Goal: Task Accomplishment & Management: Manage account settings

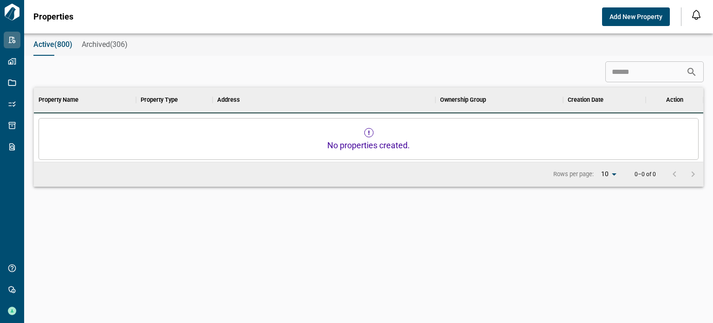
scroll to position [7, 4]
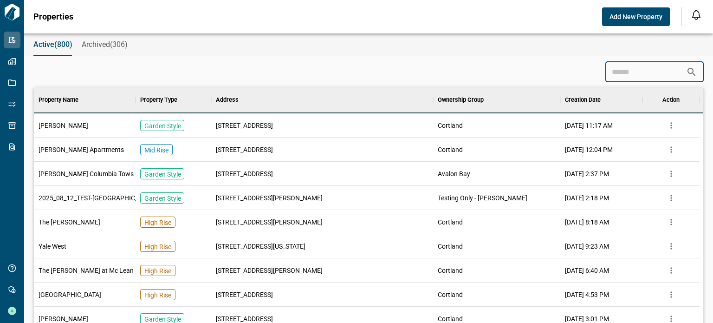
click at [644, 70] on input at bounding box center [646, 72] width 81 height 19
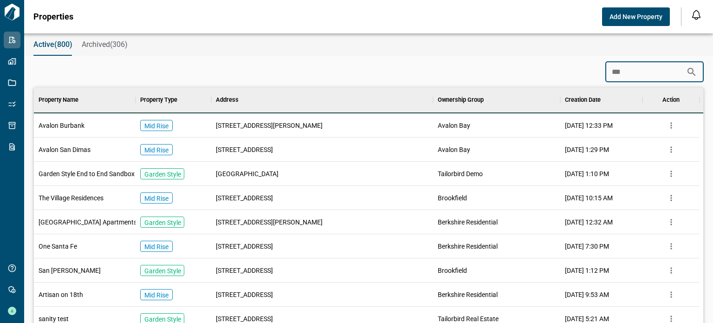
type input "***"
click at [468, 148] on span "Avalon Bay" at bounding box center [454, 149] width 33 height 9
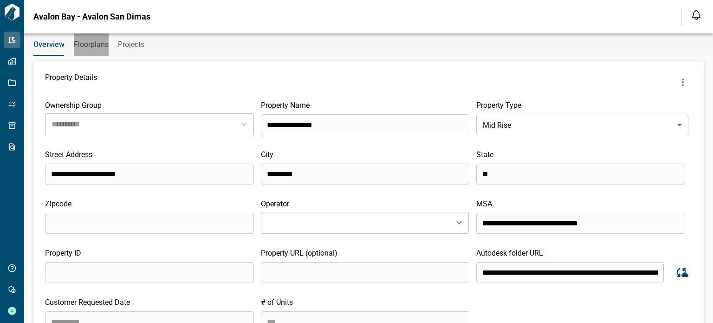
click at [101, 46] on span "Floorplans" at bounding box center [91, 44] width 35 height 9
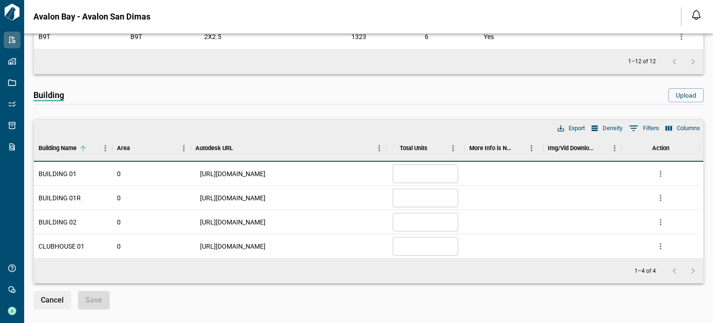
scroll to position [418, 0]
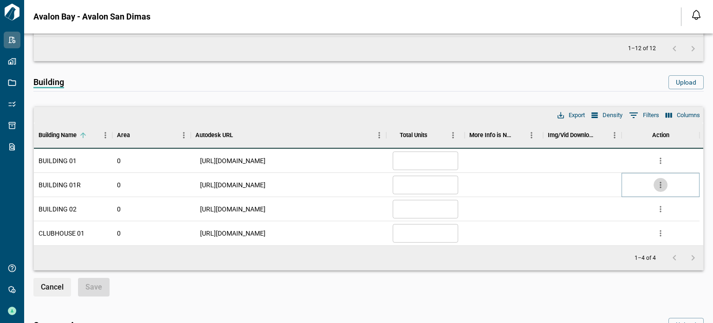
click at [658, 180] on icon "more" at bounding box center [660, 184] width 9 height 9
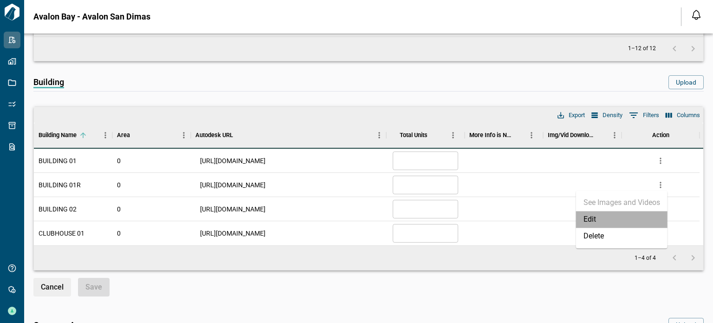
click at [614, 216] on li "Edit" at bounding box center [621, 219] width 91 height 17
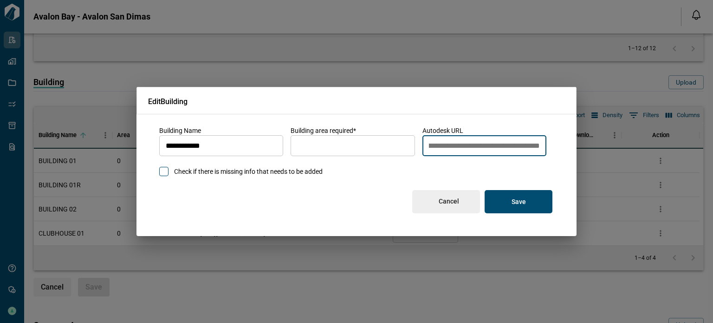
drag, startPoint x: 427, startPoint y: 144, endPoint x: 689, endPoint y: 143, distance: 262.0
click at [687, 143] on div "**********" at bounding box center [356, 161] width 713 height 323
paste input "**********"
type input "**********"
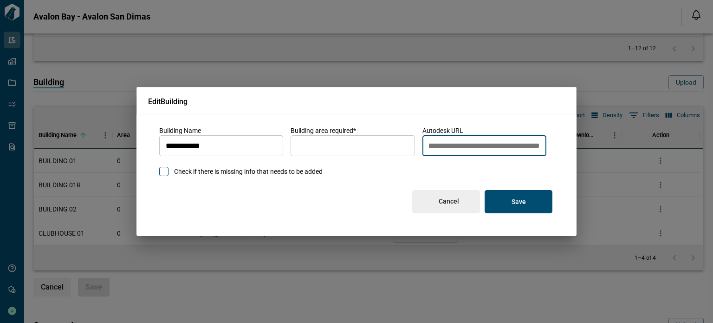
scroll to position [0, 0]
click at [526, 202] on button "Save" at bounding box center [519, 201] width 68 height 23
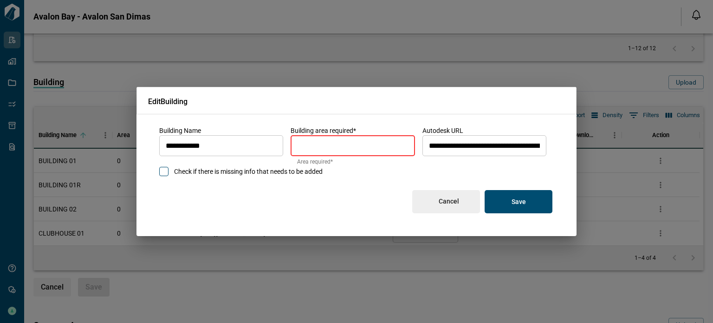
drag, startPoint x: 314, startPoint y: 144, endPoint x: 268, endPoint y: 144, distance: 46.0
click at [268, 144] on div "**********" at bounding box center [356, 151] width 395 height 50
type input "*"
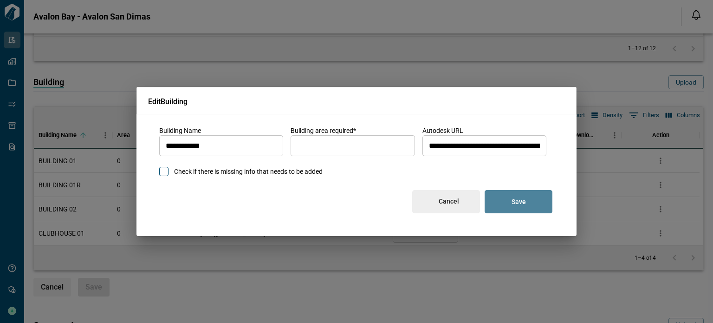
click at [541, 199] on button "Save" at bounding box center [519, 201] width 68 height 23
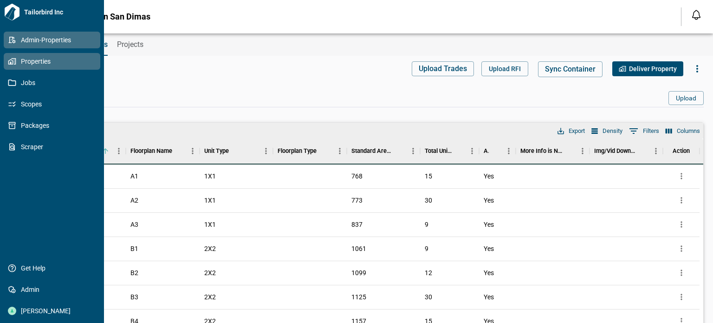
click at [18, 61] on span "Properties" at bounding box center [53, 61] width 75 height 9
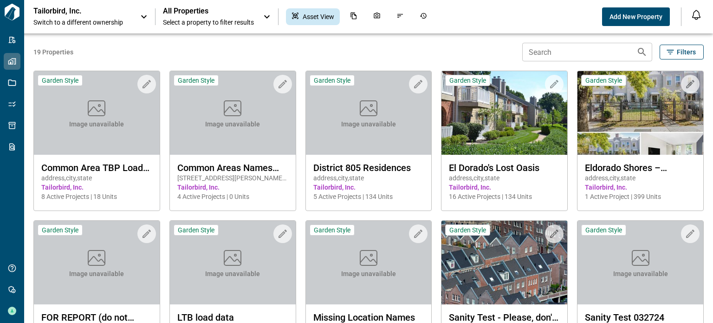
click at [108, 19] on span "Switch to a different ownership" at bounding box center [82, 22] width 98 height 9
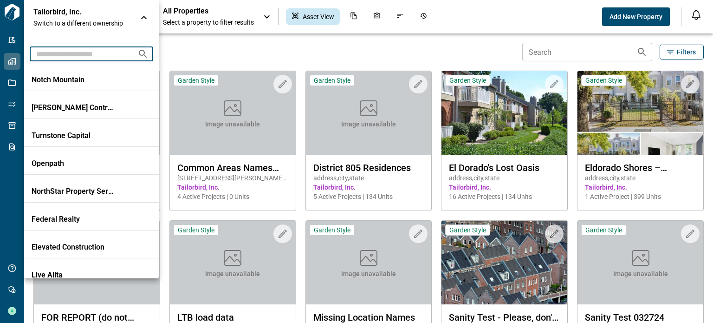
click at [97, 57] on input "text" at bounding box center [80, 53] width 100 height 17
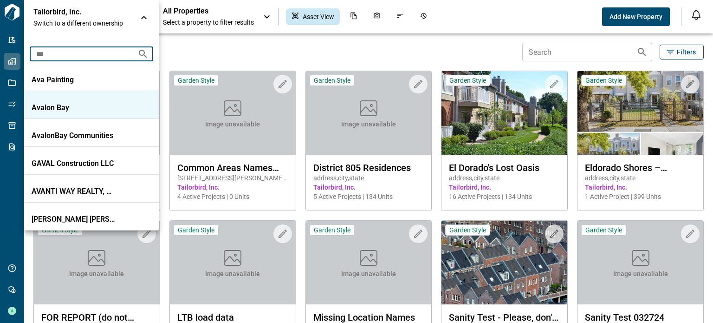
type input "***"
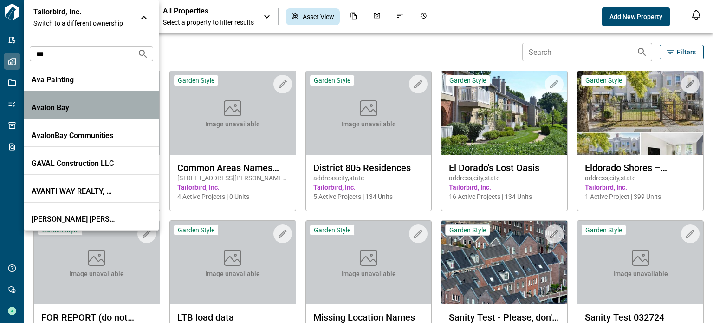
click at [61, 106] on p "Avalon Bay" at bounding box center [74, 107] width 84 height 9
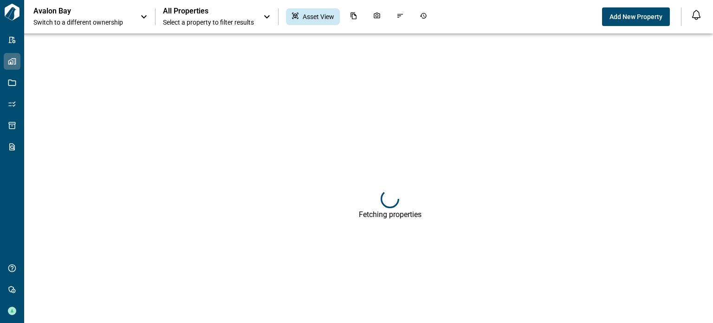
click at [208, 18] on span "Select a property to filter results" at bounding box center [208, 22] width 91 height 9
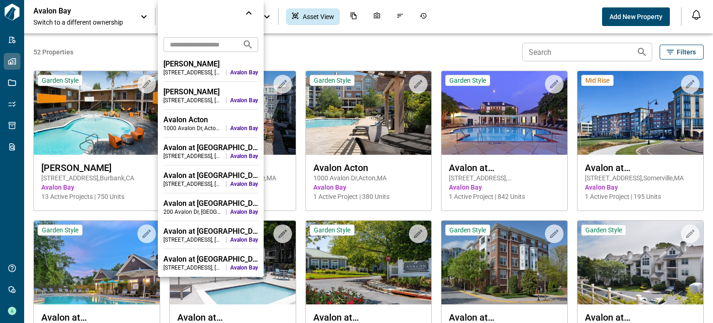
click at [197, 44] on input "text" at bounding box center [199, 44] width 72 height 17
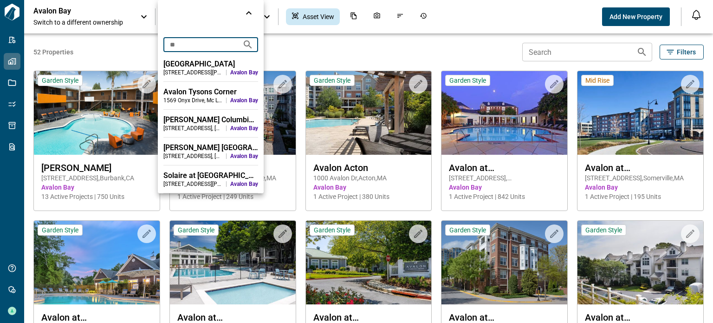
type input "*"
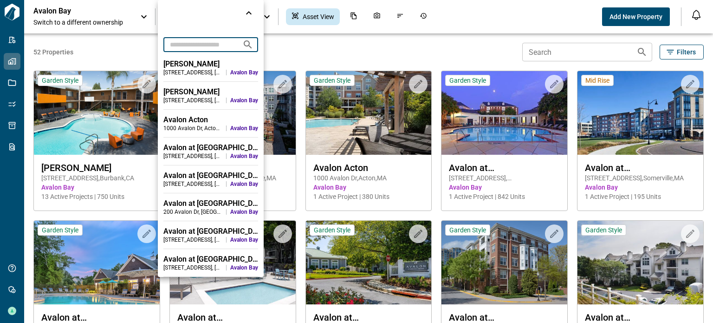
click at [197, 44] on input "text" at bounding box center [199, 44] width 72 height 17
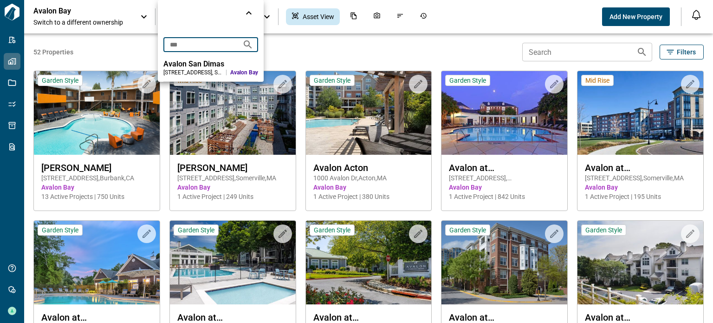
type input "***"
click at [188, 64] on div "Avalon San Dimas" at bounding box center [210, 63] width 95 height 9
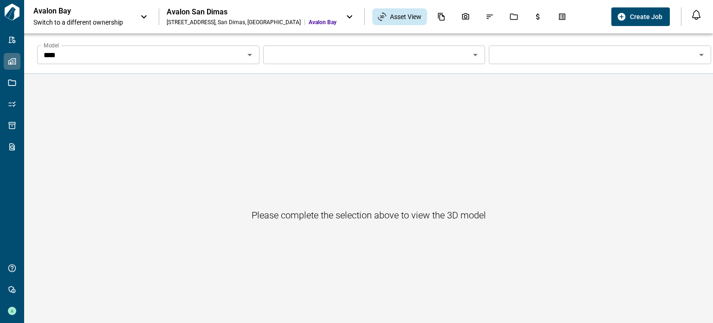
click at [193, 50] on input "****" at bounding box center [141, 54] width 202 height 13
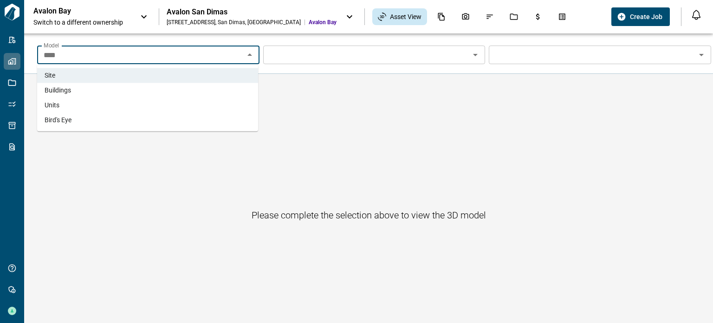
click at [136, 85] on li "Buildings" at bounding box center [147, 90] width 221 height 15
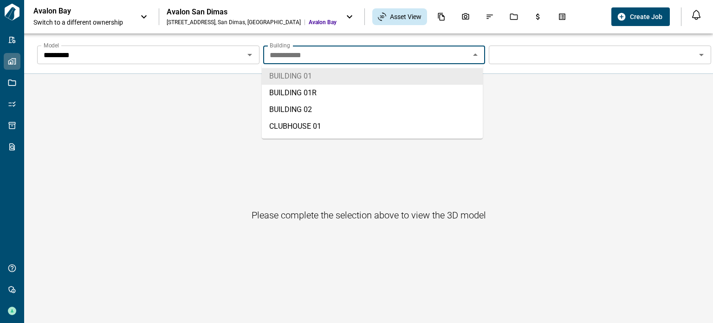
click at [447, 59] on input "**********" at bounding box center [367, 54] width 202 height 13
click at [392, 82] on li "BUILDING 01" at bounding box center [372, 76] width 221 height 17
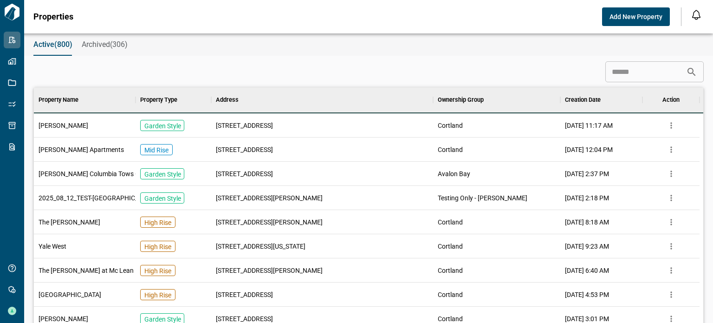
scroll to position [7, 4]
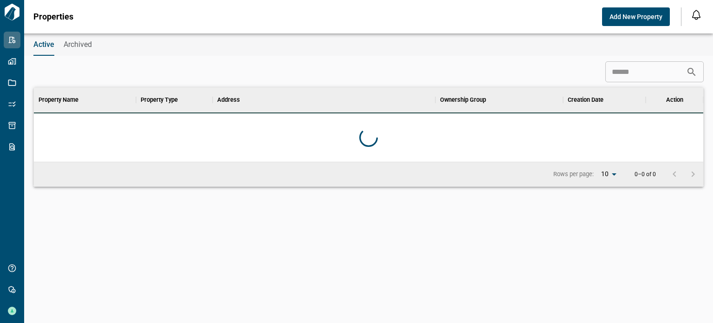
scroll to position [67, 666]
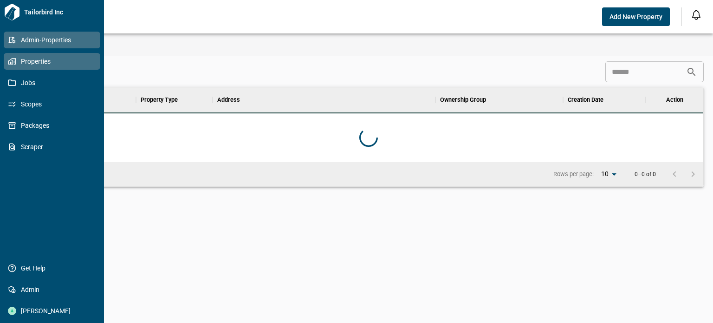
click at [15, 62] on icon at bounding box center [14, 61] width 5 height 7
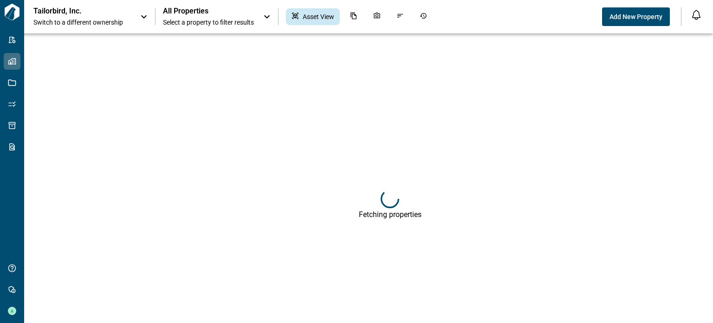
click at [130, 13] on div "Tailorbird, Inc. Switch to a different ownership" at bounding box center [82, 17] width 98 height 20
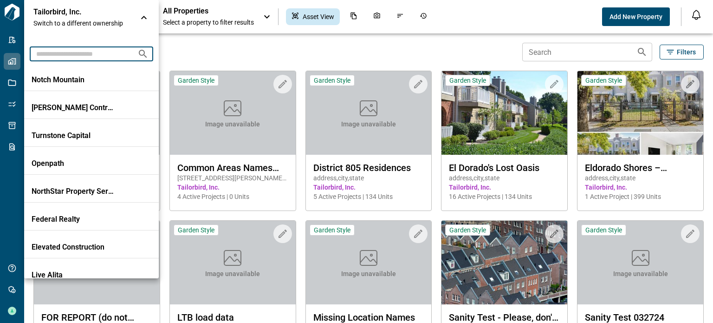
click at [102, 52] on input "text" at bounding box center [80, 53] width 100 height 17
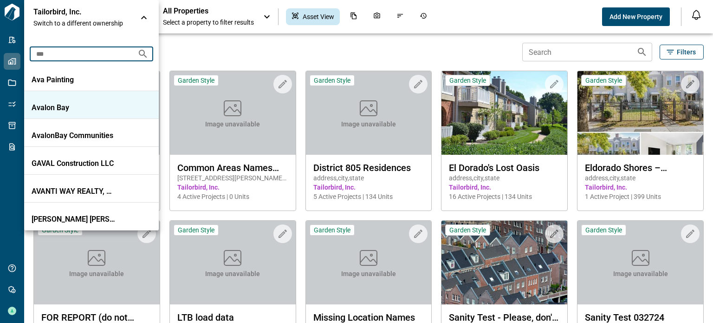
type input "***"
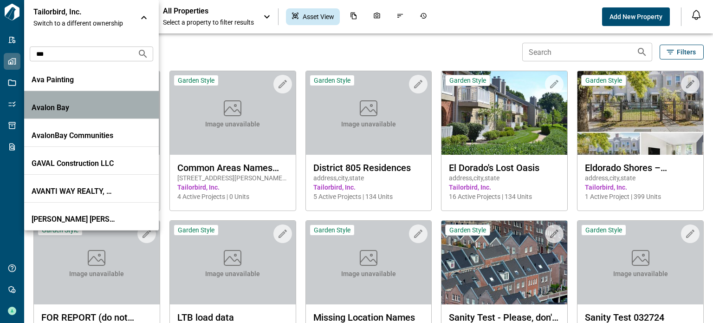
click at [63, 106] on p "Avalon Bay" at bounding box center [74, 107] width 84 height 9
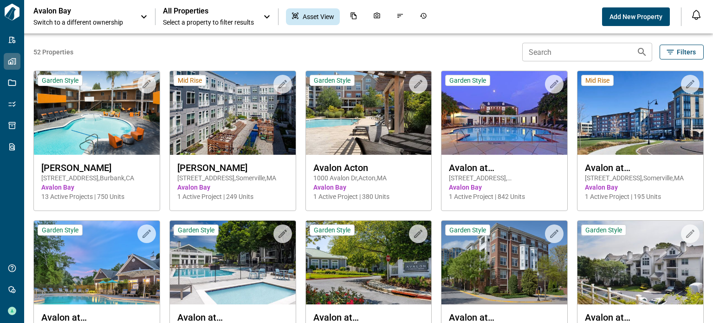
click at [173, 13] on span "All Properties" at bounding box center [208, 11] width 91 height 9
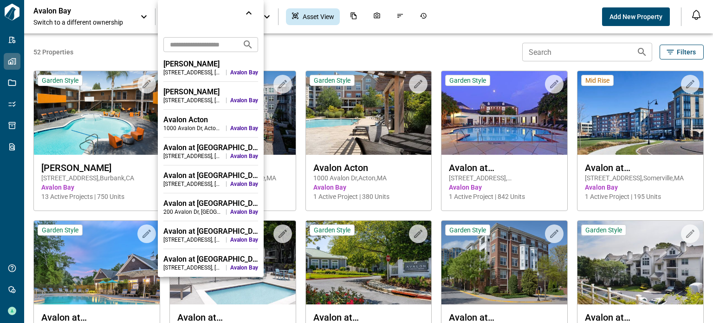
click at [181, 46] on input "text" at bounding box center [199, 44] width 72 height 17
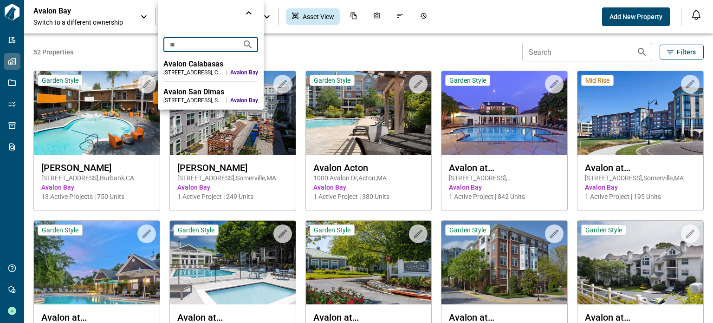
type input "**"
click at [189, 96] on div "Avalon San Dimas" at bounding box center [210, 91] width 95 height 9
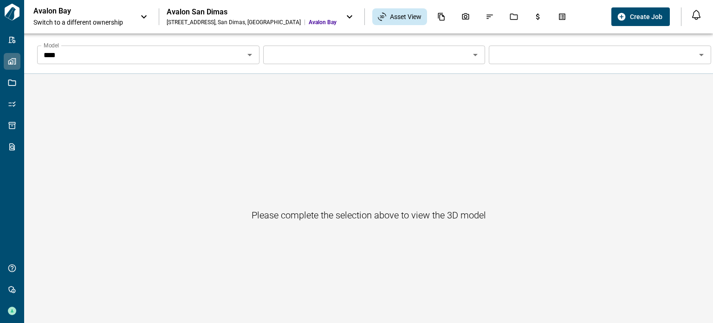
click at [225, 58] on input "****" at bounding box center [141, 54] width 202 height 13
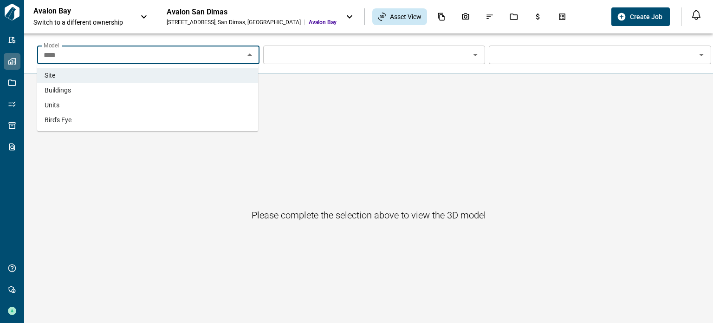
click at [169, 96] on li "Buildings" at bounding box center [147, 90] width 221 height 15
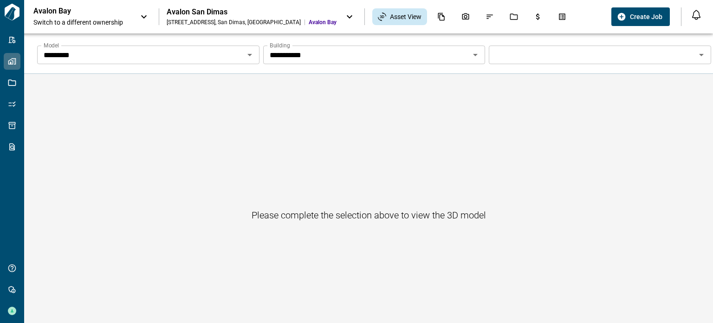
click at [366, 46] on div "**********" at bounding box center [374, 55] width 222 height 19
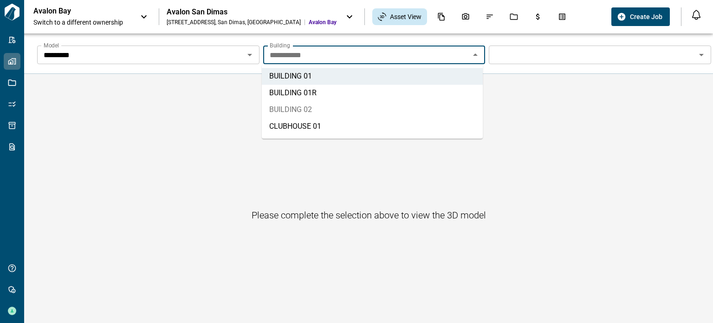
click at [334, 103] on li "BUILDING 02" at bounding box center [372, 109] width 221 height 17
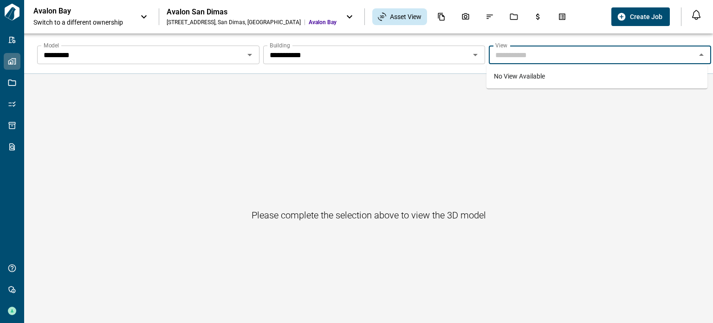
click at [522, 54] on input "Model" at bounding box center [593, 54] width 202 height 13
click at [522, 82] on div "No View Available" at bounding box center [597, 76] width 221 height 24
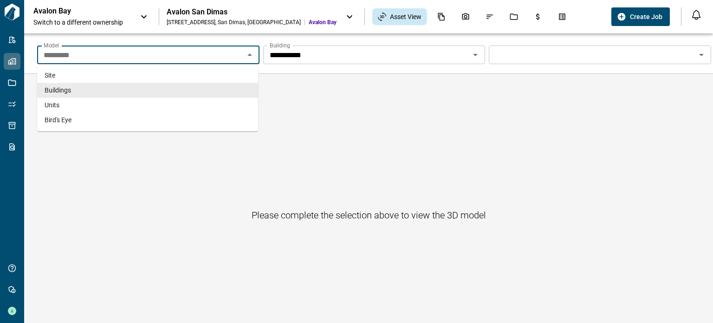
click at [222, 55] on input "*********" at bounding box center [141, 54] width 202 height 13
click at [162, 100] on li "Units" at bounding box center [147, 105] width 221 height 15
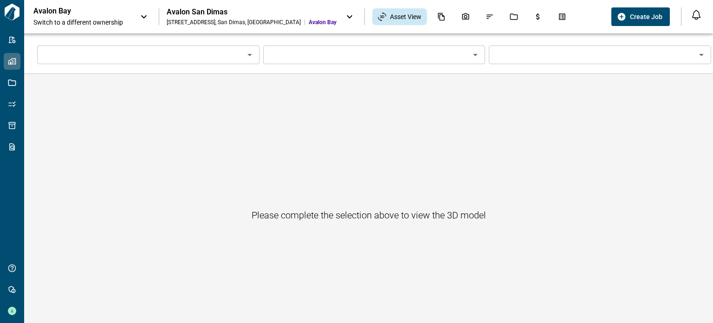
type input "*****"
type input "**"
click at [242, 49] on input "**" at bounding box center [141, 54] width 202 height 13
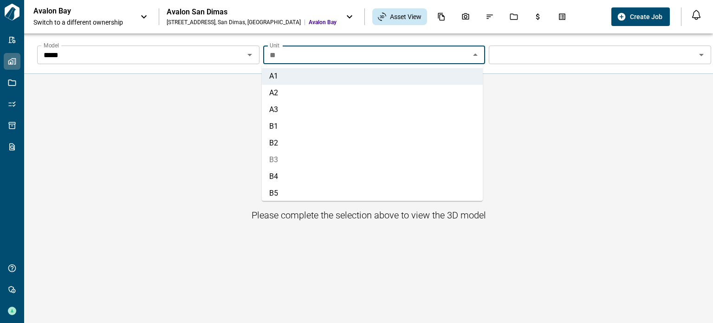
scroll to position [71, 0]
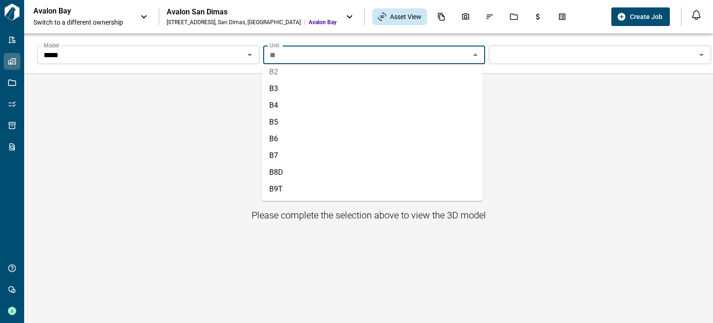
click at [307, 57] on input "**" at bounding box center [367, 54] width 202 height 13
click at [438, 20] on icon "Documents" at bounding box center [441, 17] width 7 height 8
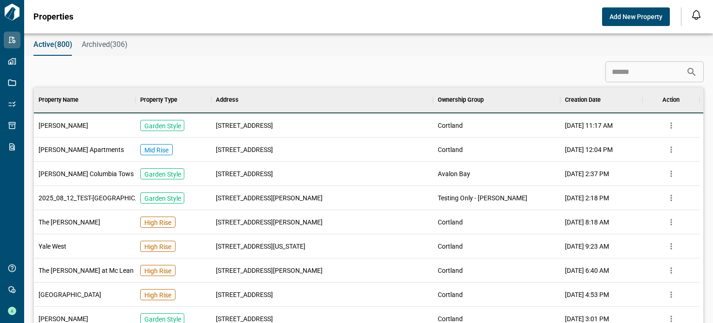
scroll to position [7, 4]
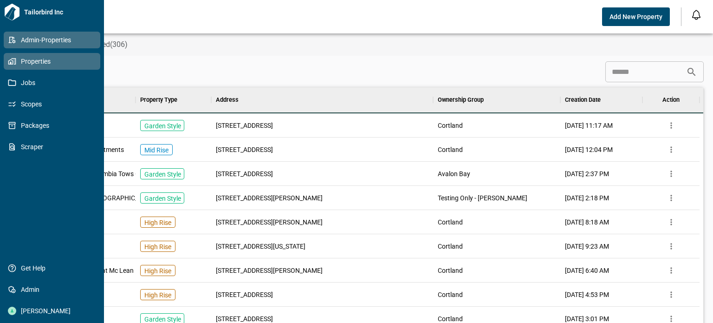
click at [7, 60] on link "Properties" at bounding box center [52, 61] width 97 height 17
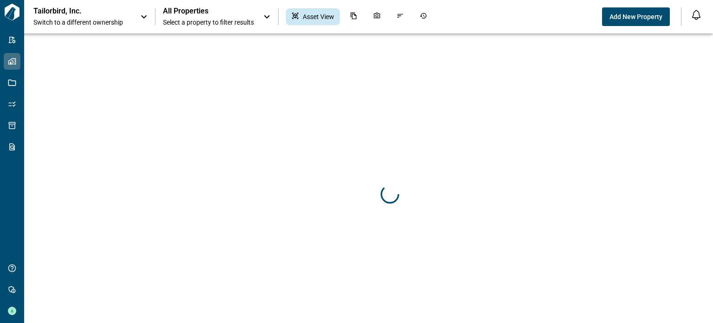
click at [85, 21] on span "Switch to a different ownership" at bounding box center [82, 22] width 98 height 9
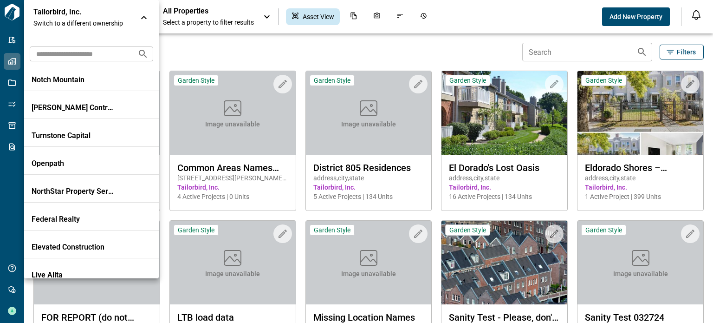
click at [83, 52] on input "text" at bounding box center [80, 53] width 100 height 17
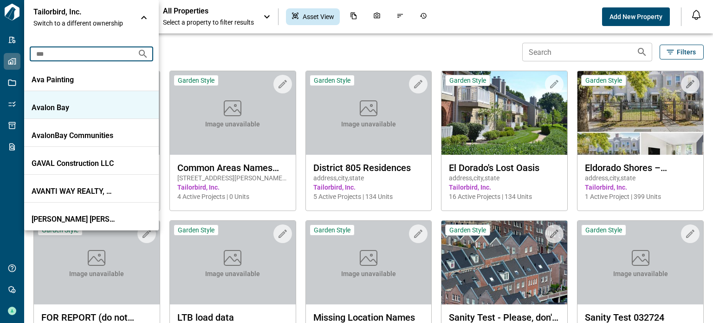
type input "***"
click at [70, 106] on p "Avalon Bay" at bounding box center [74, 107] width 84 height 9
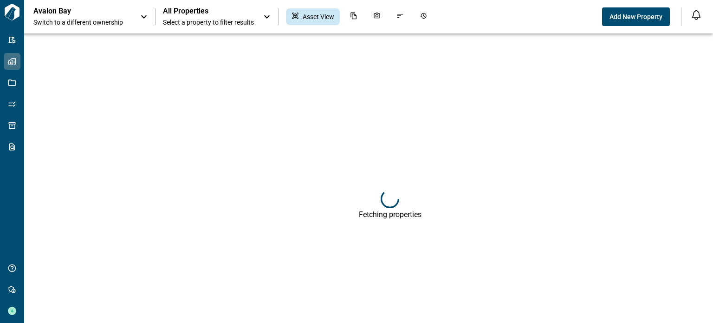
click at [203, 23] on span "Select a property to filter results" at bounding box center [208, 22] width 91 height 9
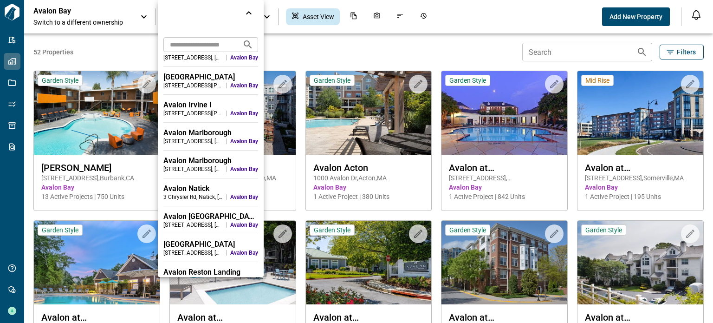
scroll to position [557, 0]
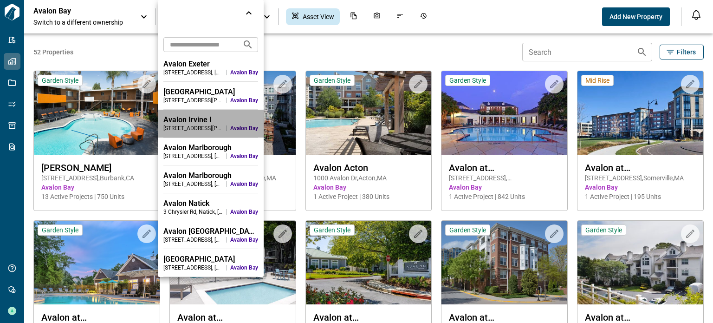
click at [199, 125] on div "2777 Alton Pkwy , Irvine , CA" at bounding box center [192, 127] width 59 height 7
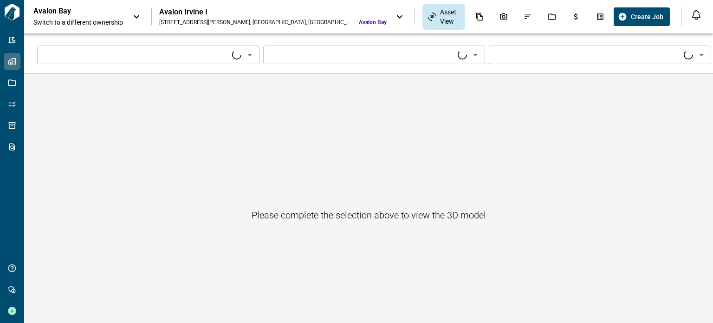
type input "****"
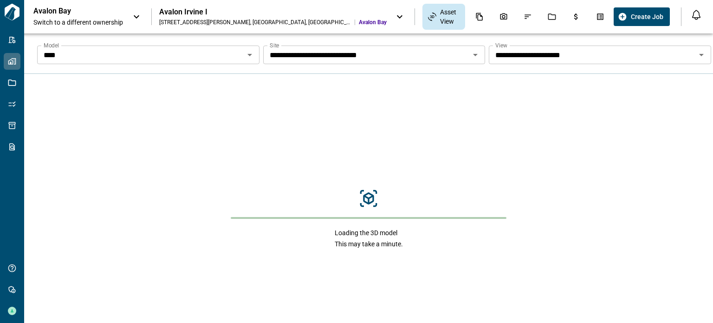
click at [240, 56] on input "****" at bounding box center [141, 54] width 202 height 13
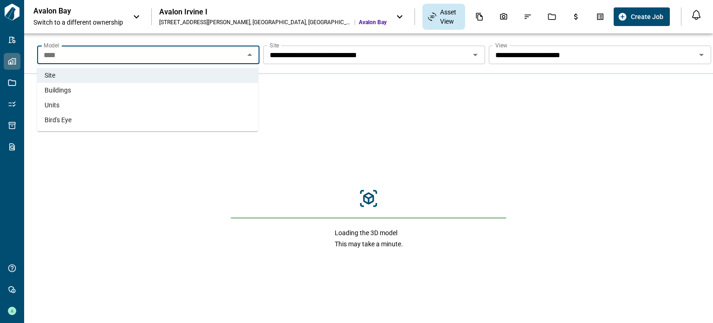
click at [136, 91] on li "Buildings" at bounding box center [147, 90] width 221 height 15
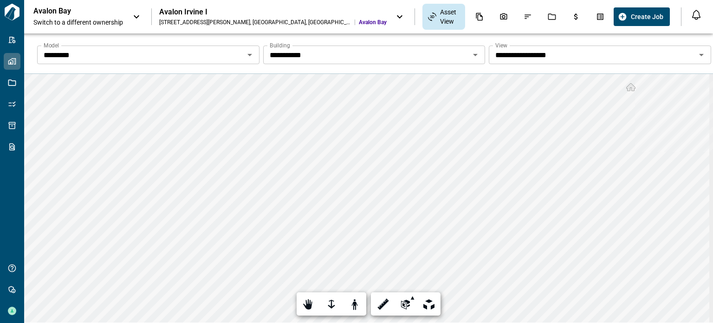
click at [219, 20] on div "2777 Alton Pkwy , Irvine , CA" at bounding box center [255, 22] width 192 height 7
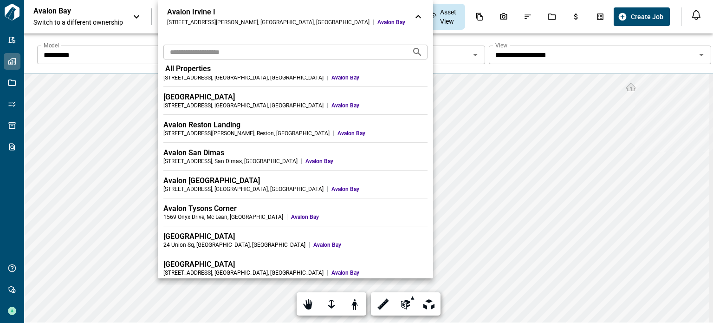
scroll to position [743, 0]
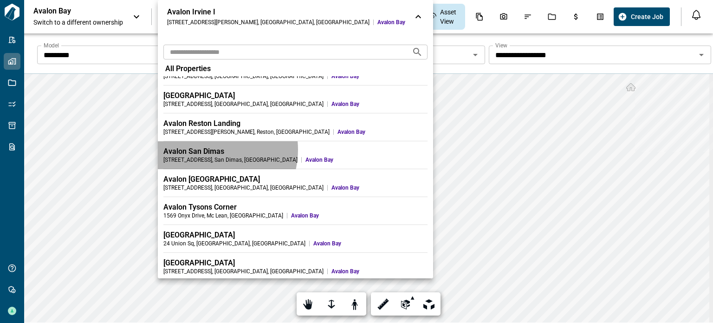
click at [209, 150] on div "Avalon San Dimas" at bounding box center [295, 151] width 264 height 9
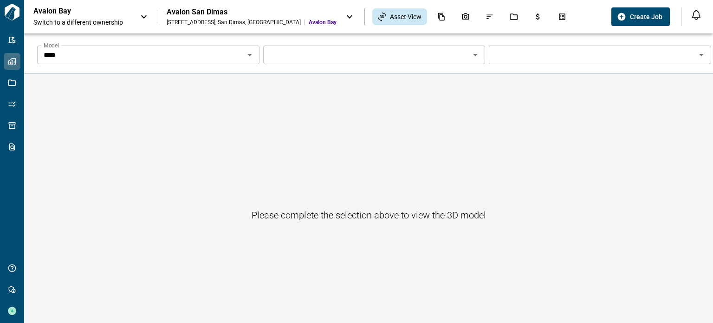
click at [242, 59] on input "Model" at bounding box center [141, 54] width 202 height 13
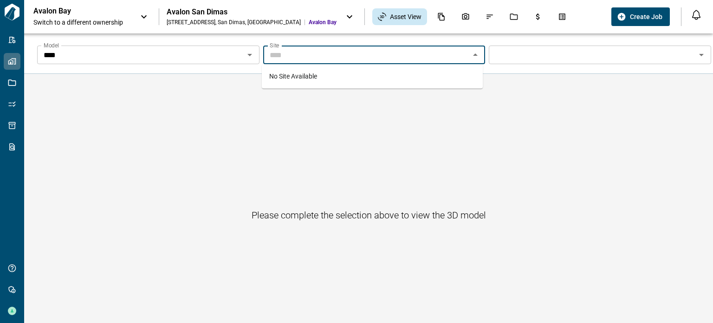
click at [201, 61] on div "**** Model" at bounding box center [148, 55] width 222 height 19
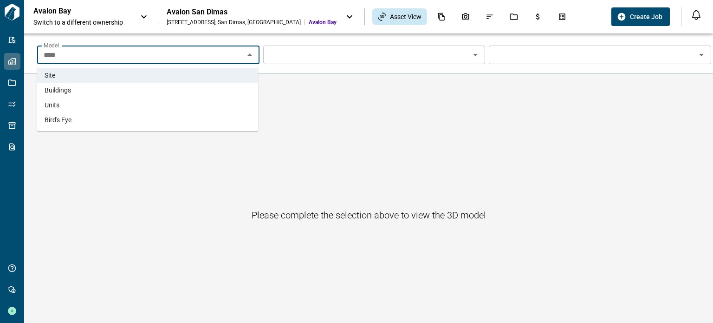
click at [135, 97] on li "Buildings" at bounding box center [147, 90] width 221 height 15
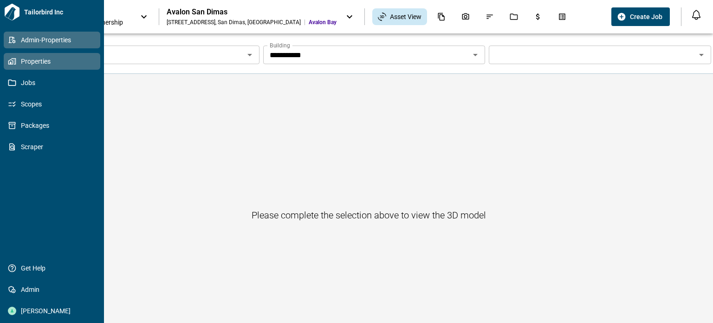
click at [8, 36] on icon at bounding box center [12, 40] width 8 height 8
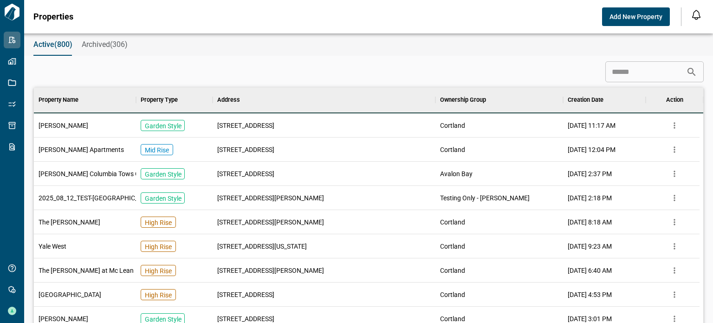
scroll to position [7, 4]
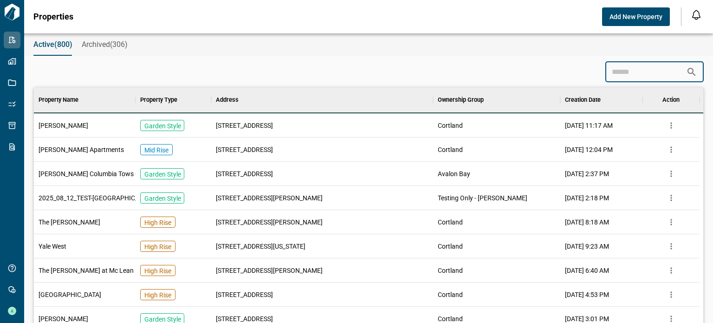
click at [623, 71] on input at bounding box center [646, 72] width 81 height 19
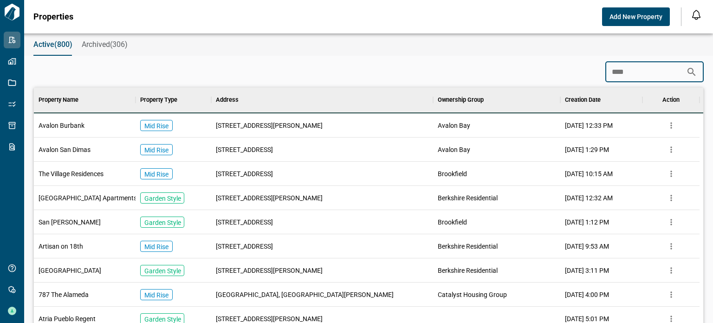
type input "***"
click at [215, 146] on div "[STREET_ADDRESS]" at bounding box center [322, 149] width 222 height 24
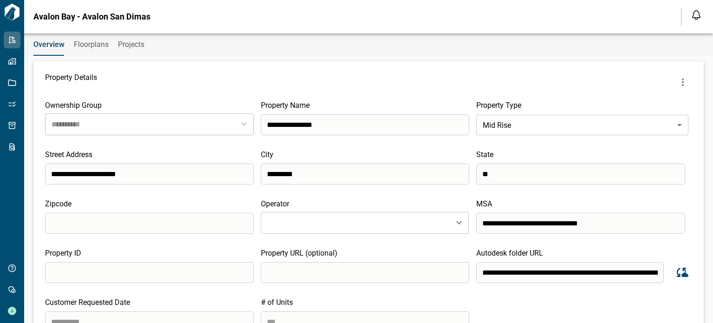
click at [680, 271] on icon "Sync data from Autodesk" at bounding box center [683, 272] width 12 height 9
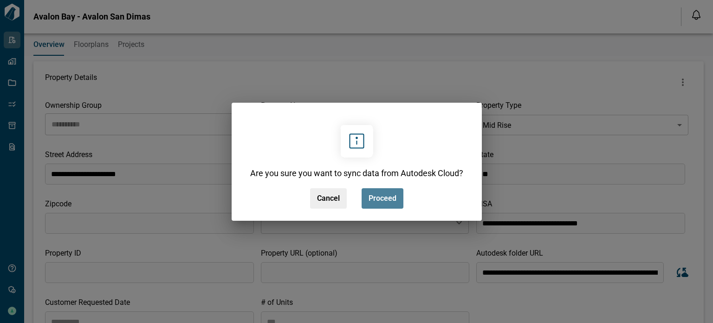
click at [373, 198] on span "Proceed" at bounding box center [383, 198] width 28 height 9
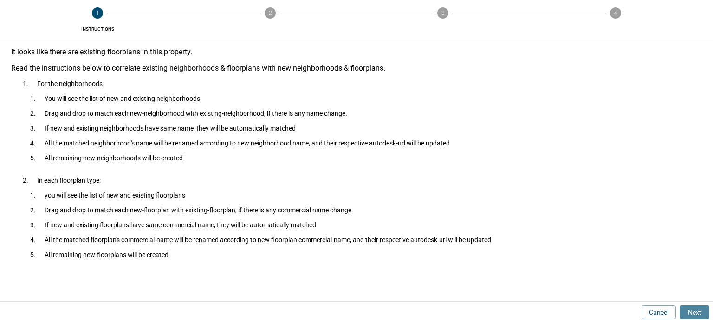
click at [695, 312] on button "Next" at bounding box center [695, 312] width 30 height 14
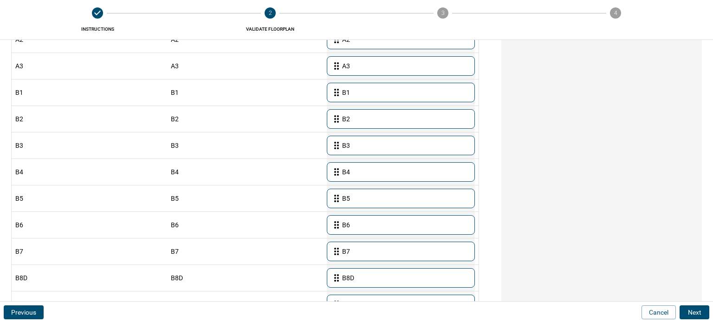
scroll to position [143, 0]
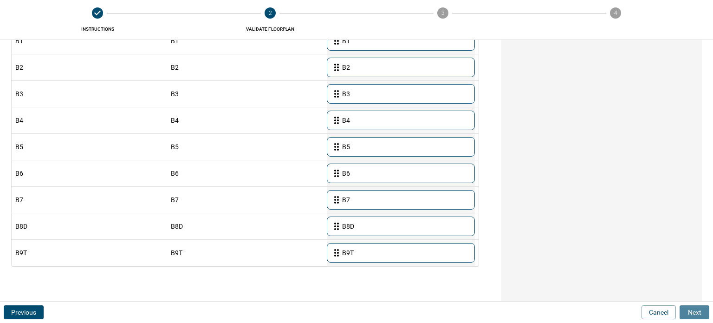
click at [693, 315] on button "Next" at bounding box center [695, 312] width 30 height 14
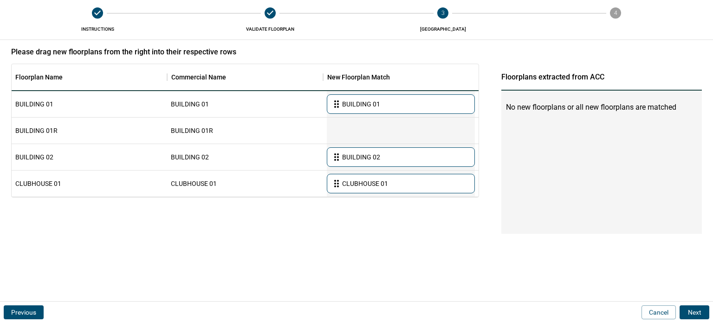
click at [687, 309] on button "Next" at bounding box center [695, 312] width 30 height 14
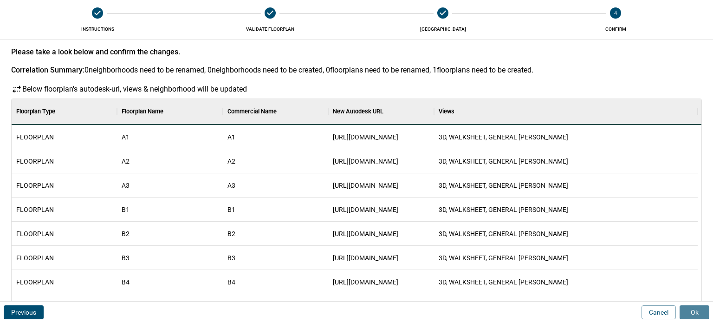
click at [690, 310] on button "Ok" at bounding box center [695, 312] width 30 height 14
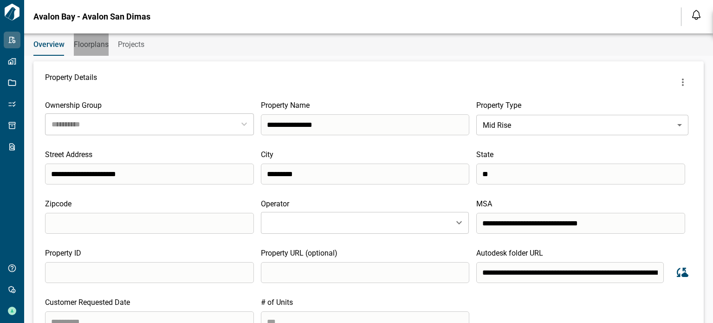
click at [85, 40] on span "Floorplans" at bounding box center [91, 44] width 35 height 9
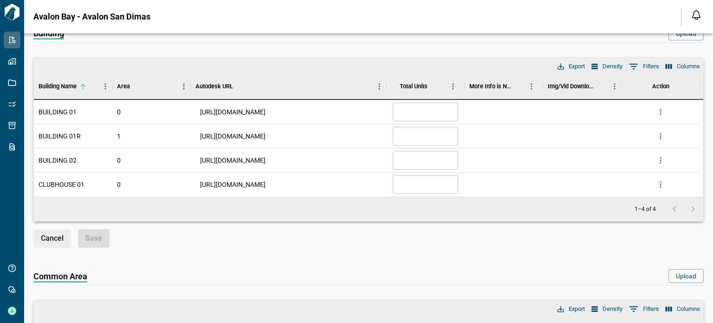
scroll to position [464, 0]
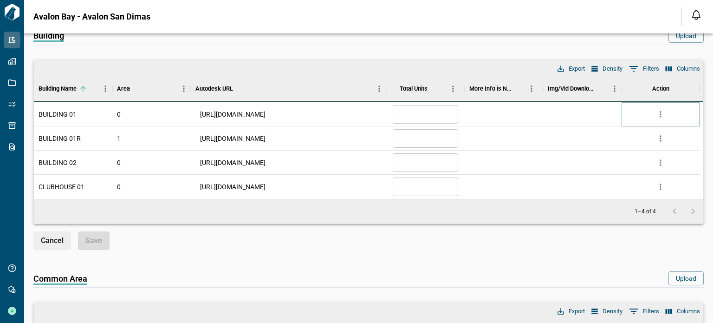
click at [659, 113] on icon "more" at bounding box center [660, 114] width 9 height 9
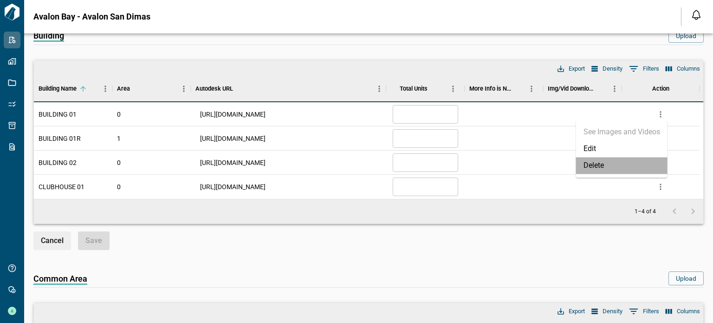
click at [624, 165] on li "Delete" at bounding box center [621, 165] width 91 height 17
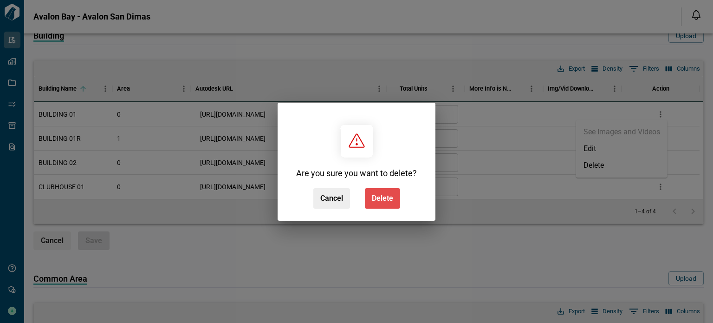
click at [371, 196] on button "Delete" at bounding box center [382, 198] width 35 height 20
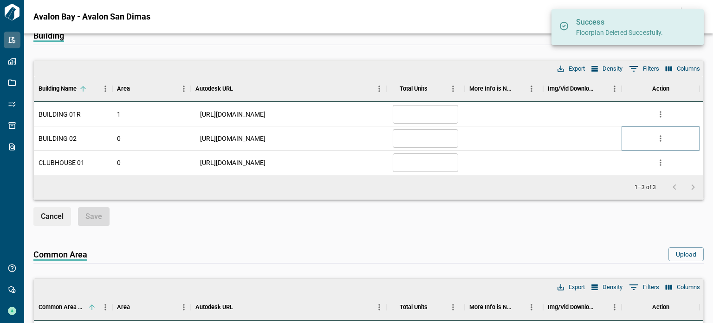
click at [660, 134] on icon "more" at bounding box center [660, 138] width 9 height 9
click at [607, 188] on li "Delete" at bounding box center [621, 189] width 91 height 17
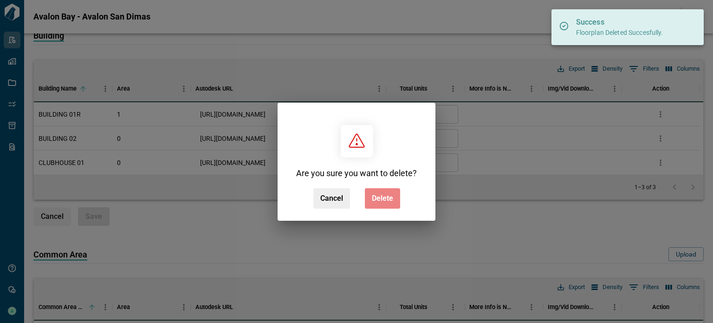
click at [392, 195] on span "Delete" at bounding box center [382, 198] width 21 height 9
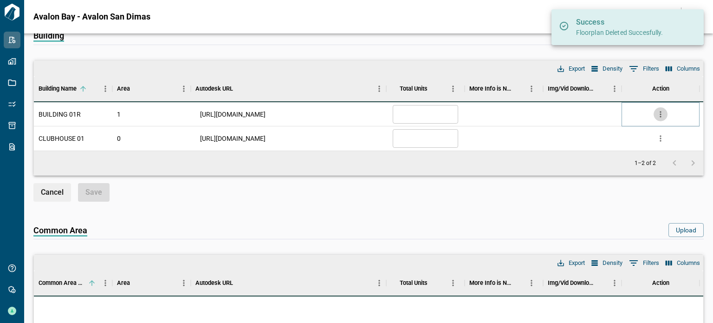
click at [664, 115] on icon "more" at bounding box center [660, 114] width 9 height 9
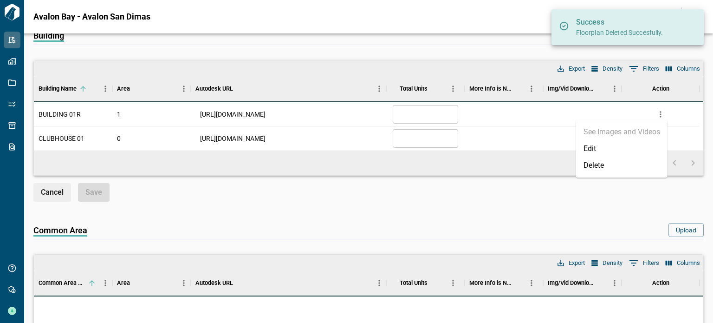
click at [615, 164] on li "Delete" at bounding box center [621, 165] width 91 height 17
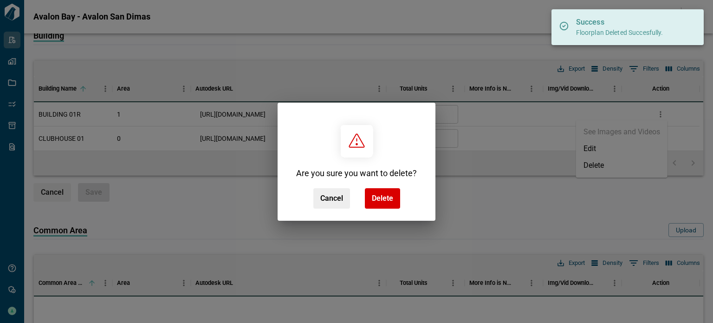
drag, startPoint x: 390, startPoint y: 199, endPoint x: 680, endPoint y: 134, distance: 297.5
click at [388, 199] on span "Delete" at bounding box center [382, 198] width 21 height 9
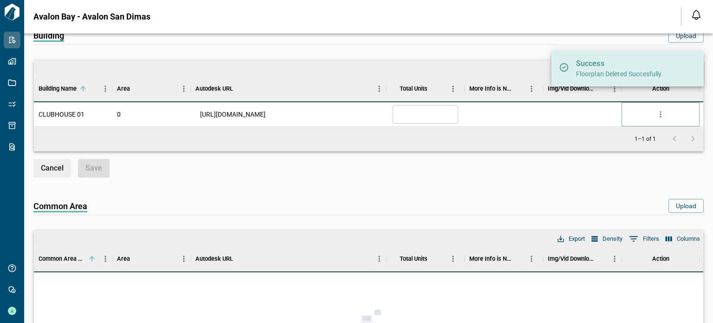
click at [660, 110] on icon "more" at bounding box center [660, 114] width 9 height 9
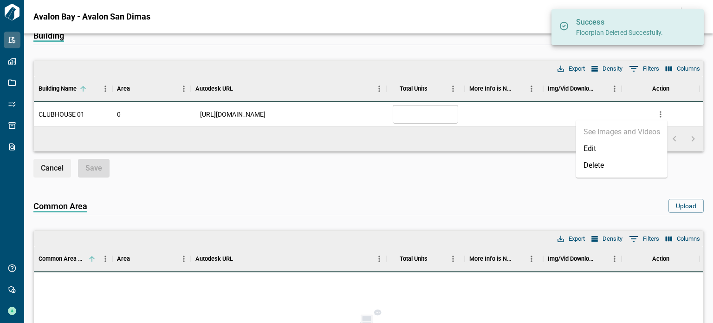
click at [596, 169] on li "Delete" at bounding box center [621, 165] width 91 height 17
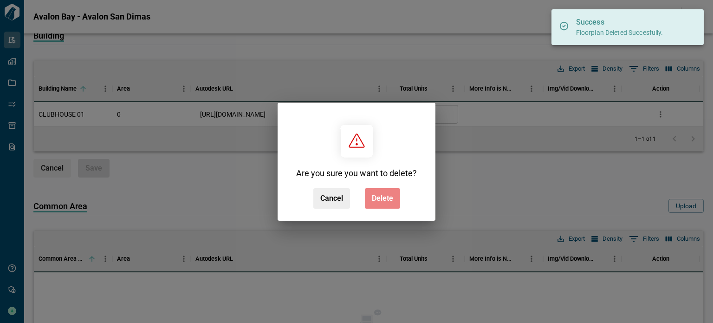
click at [389, 195] on span "Delete" at bounding box center [382, 198] width 21 height 9
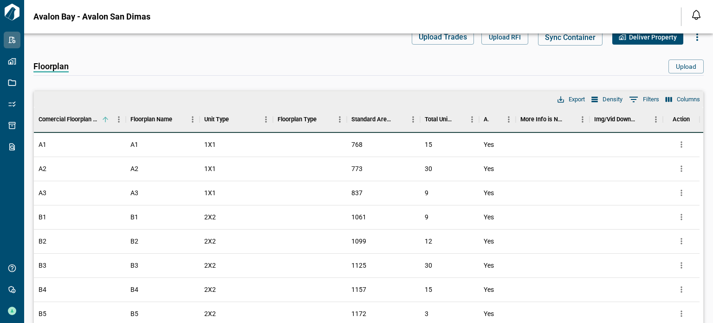
scroll to position [0, 0]
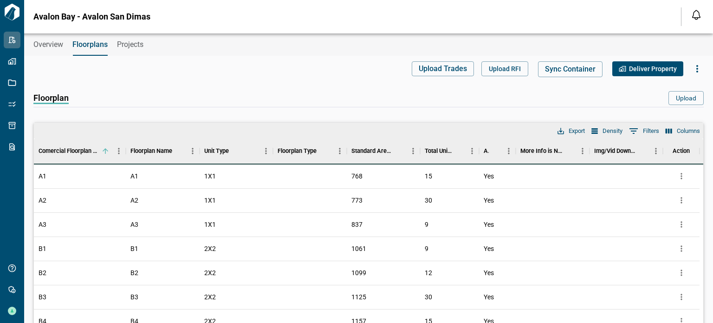
click at [42, 43] on span "Overview" at bounding box center [48, 44] width 30 height 9
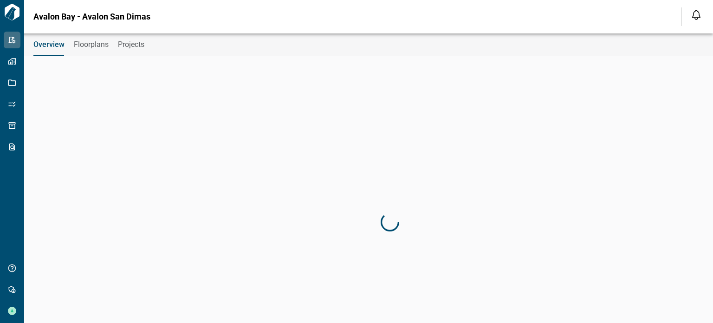
type input "**********"
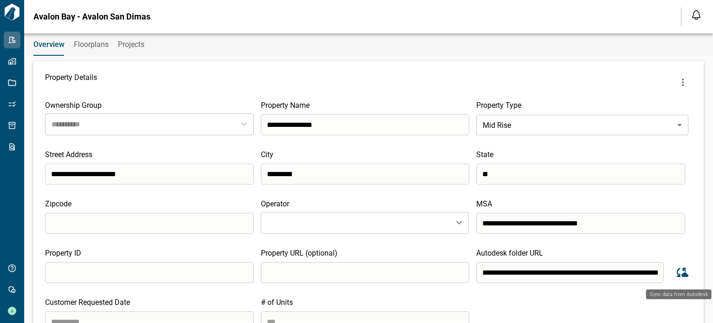
click at [675, 274] on icon "Sync data from Autodesk" at bounding box center [682, 272] width 14 height 14
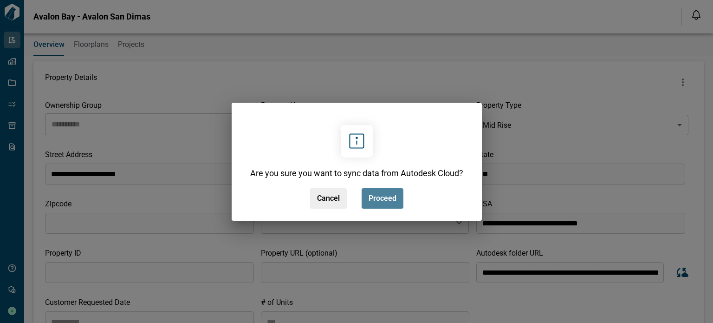
click at [387, 194] on span "Proceed" at bounding box center [383, 198] width 28 height 9
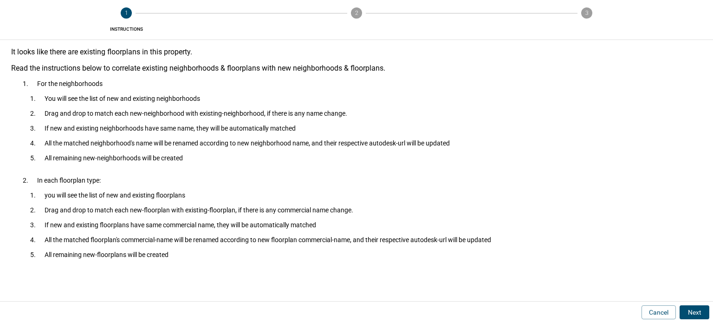
click at [682, 313] on button "Next" at bounding box center [695, 312] width 30 height 14
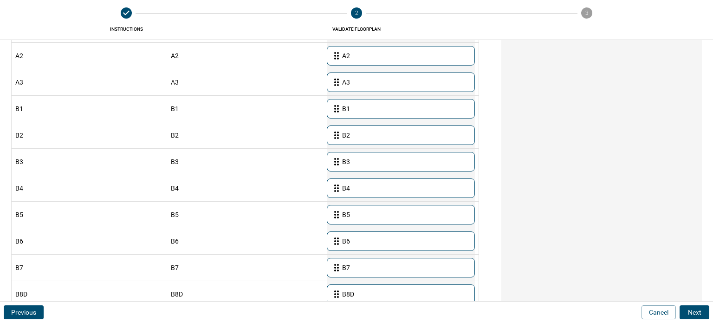
scroll to position [143, 0]
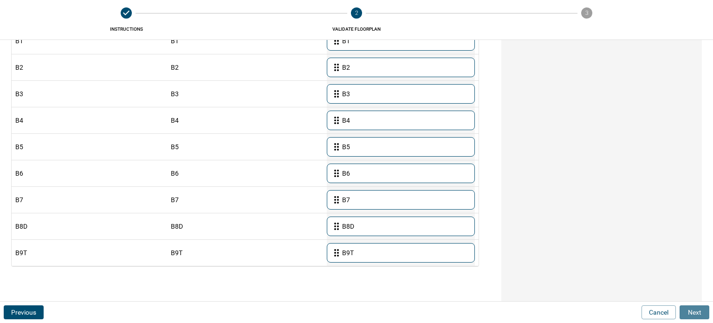
click at [686, 312] on button "Next" at bounding box center [695, 312] width 30 height 14
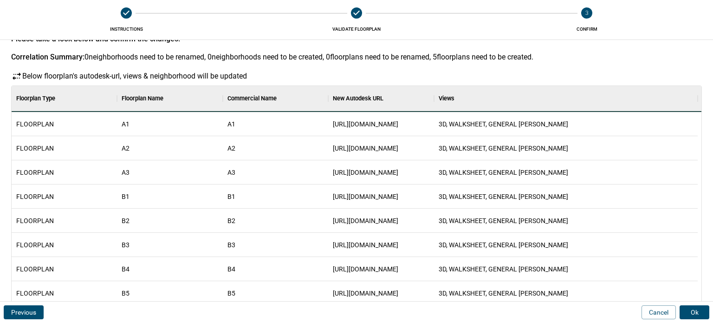
scroll to position [0, 0]
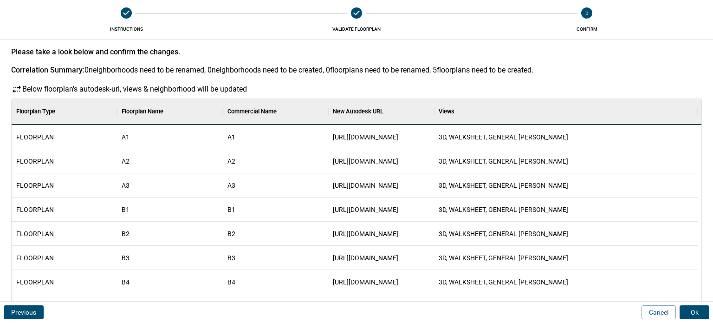
click at [695, 310] on button "Ok" at bounding box center [695, 312] width 30 height 14
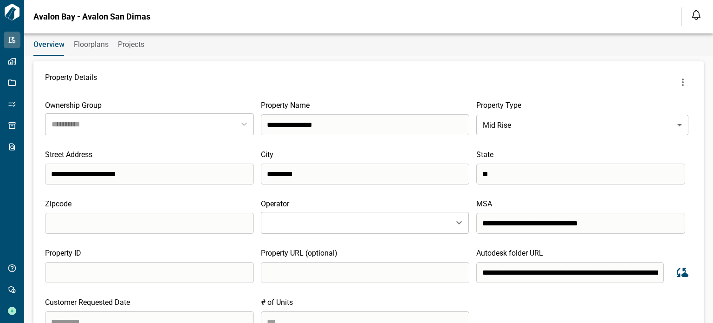
click at [77, 42] on span "Floorplans" at bounding box center [91, 44] width 35 height 9
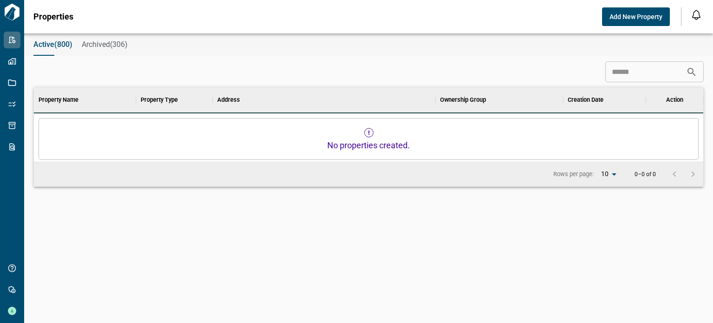
scroll to position [7, 4]
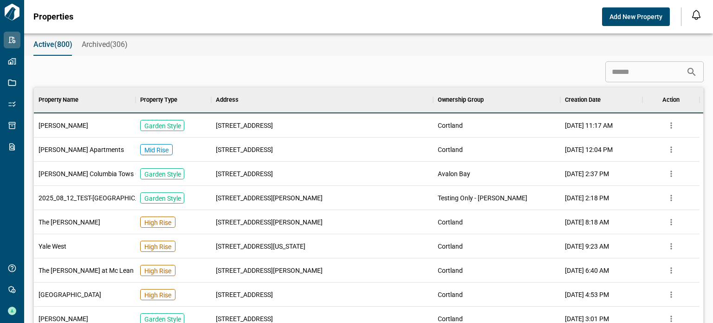
click at [631, 72] on input at bounding box center [646, 72] width 81 height 19
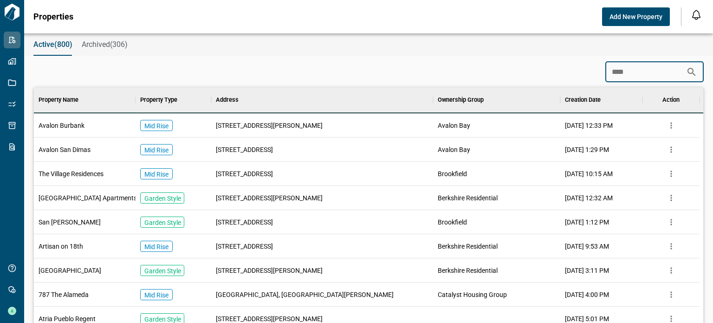
type input "***"
click at [238, 139] on div "[STREET_ADDRESS]" at bounding box center [322, 149] width 222 height 24
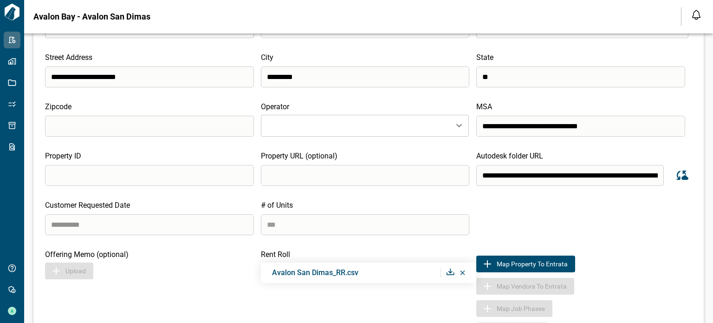
scroll to position [186, 0]
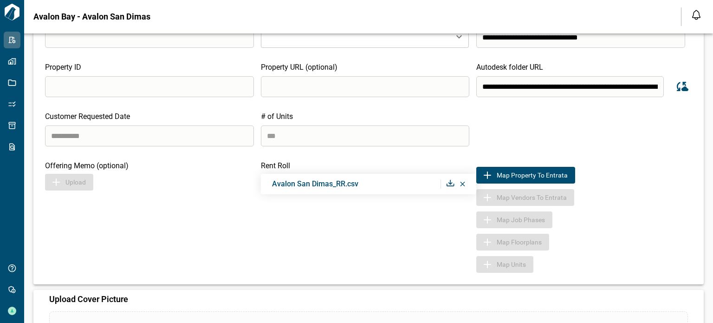
click at [463, 184] on icon at bounding box center [462, 184] width 5 height 5
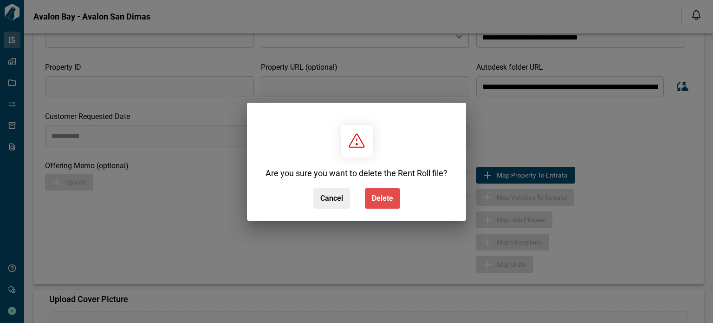
click at [373, 195] on span "Delete" at bounding box center [382, 198] width 21 height 9
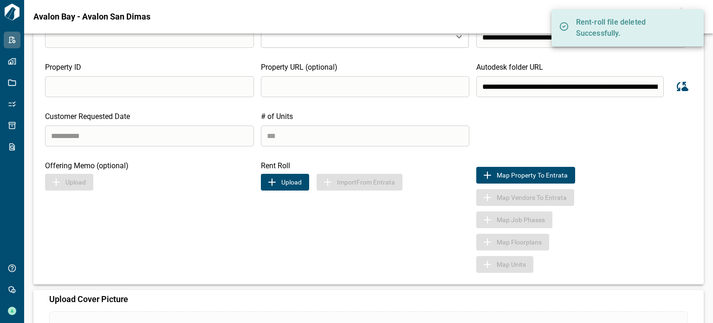
click at [300, 184] on button "Upload" at bounding box center [285, 182] width 48 height 17
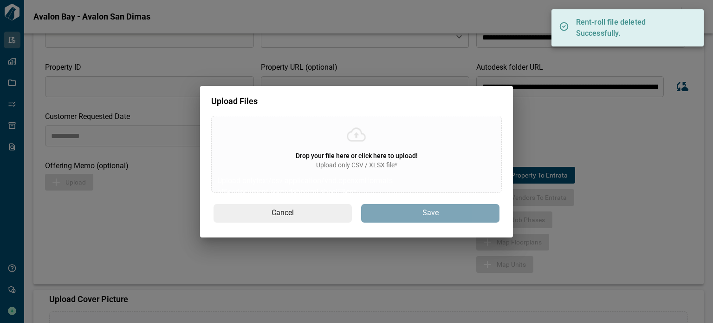
click at [325, 160] on span "Upload only CSV / XLSX file*" at bounding box center [356, 164] width 81 height 9
click at [0, 0] on input "Drop your file here or click here to upload! Upload only CSV / XLSX file* Uploa…" at bounding box center [0, 0] width 0 height 0
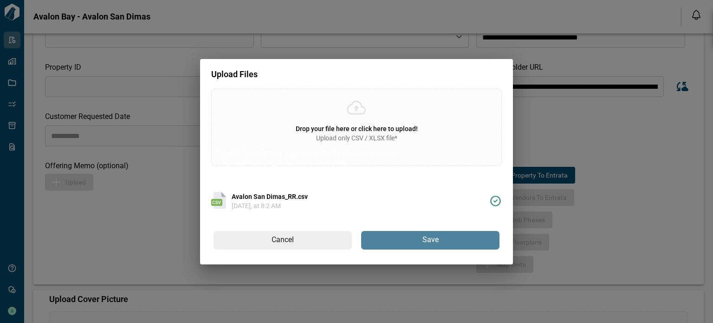
click at [412, 240] on button "Save" at bounding box center [430, 240] width 138 height 19
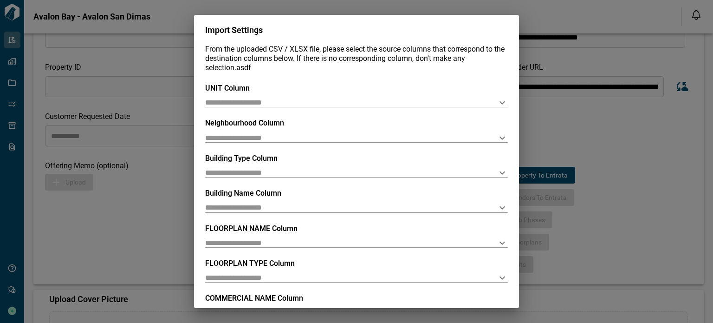
click at [311, 96] on div "UNIT Column" at bounding box center [356, 96] width 303 height 24
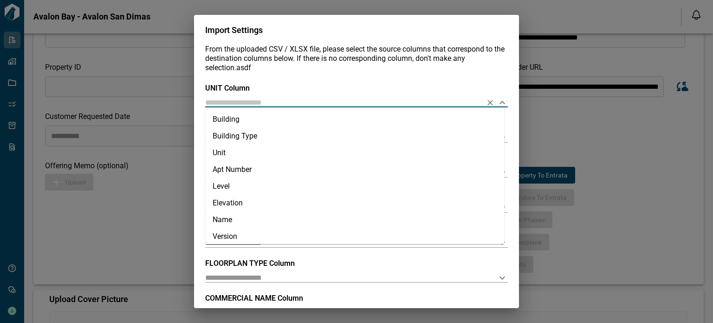
click at [309, 100] on input "text" at bounding box center [341, 102] width 273 height 9
click at [273, 156] on li "Unit" at bounding box center [354, 152] width 299 height 17
type input "****"
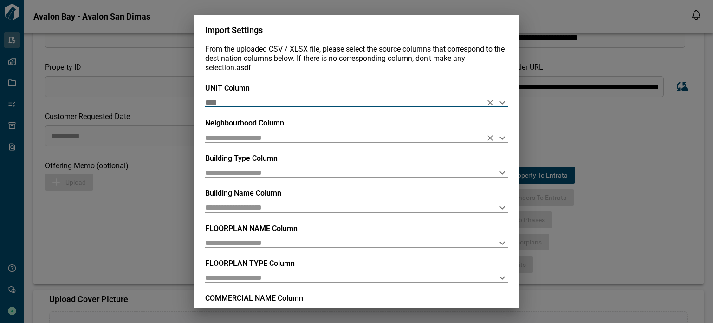
click at [267, 142] on input "text" at bounding box center [341, 137] width 273 height 9
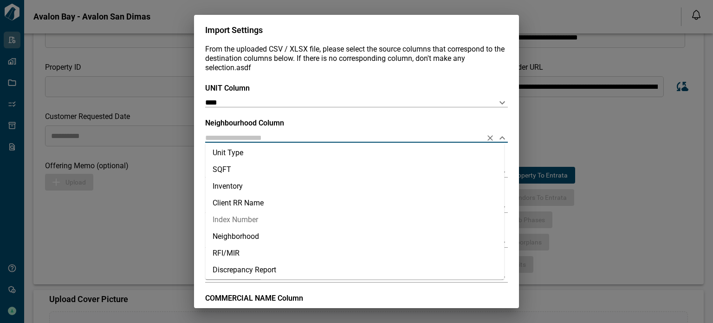
scroll to position [205, 0]
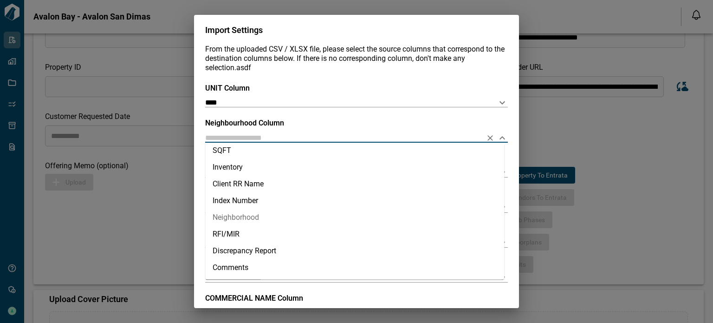
click at [253, 215] on li "Neighborhood" at bounding box center [354, 217] width 299 height 17
type input "**********"
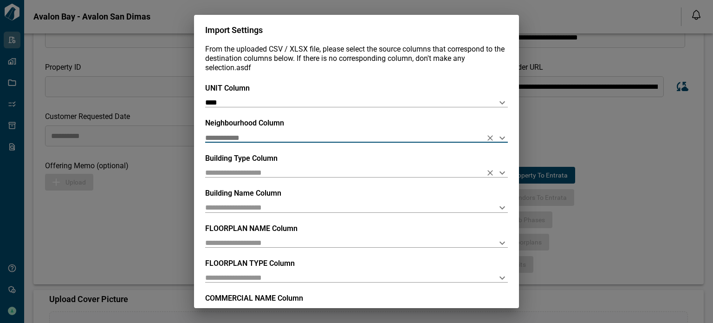
click at [268, 172] on input "text" at bounding box center [341, 172] width 273 height 9
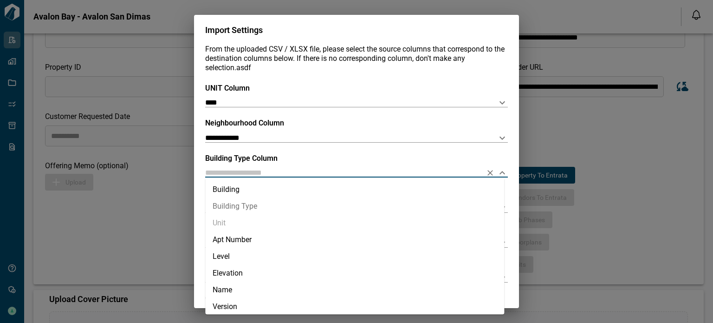
click at [254, 211] on li "Building Type" at bounding box center [354, 206] width 299 height 17
type input "**********"
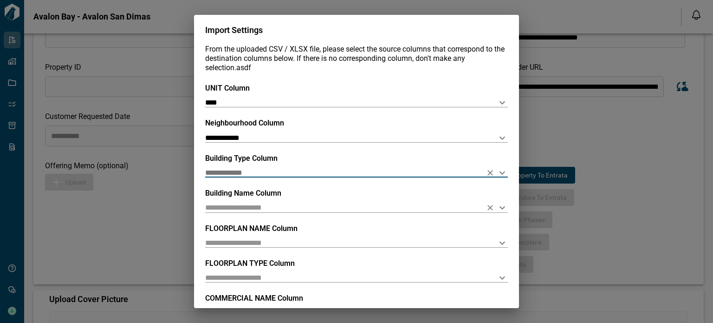
click at [242, 211] on input "text" at bounding box center [341, 207] width 273 height 9
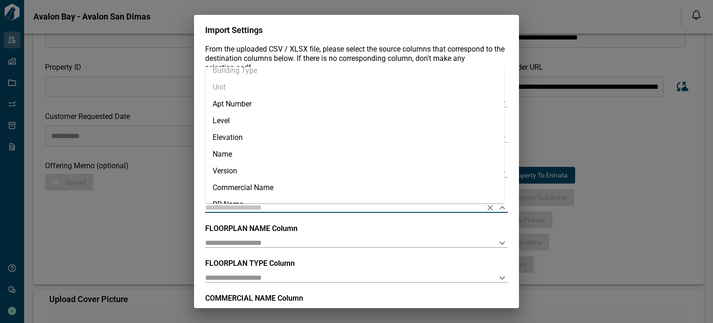
scroll to position [0, 0]
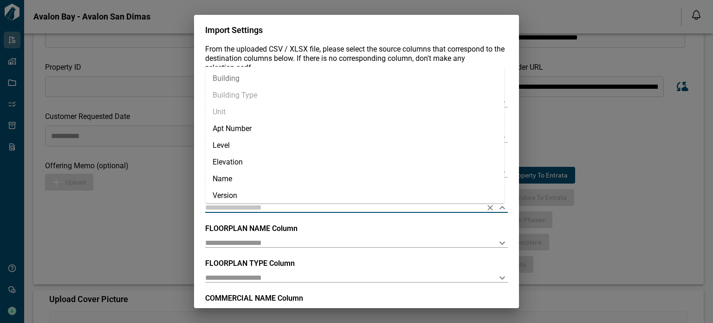
drag, startPoint x: 248, startPoint y: 77, endPoint x: 247, endPoint y: 82, distance: 5.1
click at [247, 77] on li "Building" at bounding box center [354, 78] width 299 height 17
type input "********"
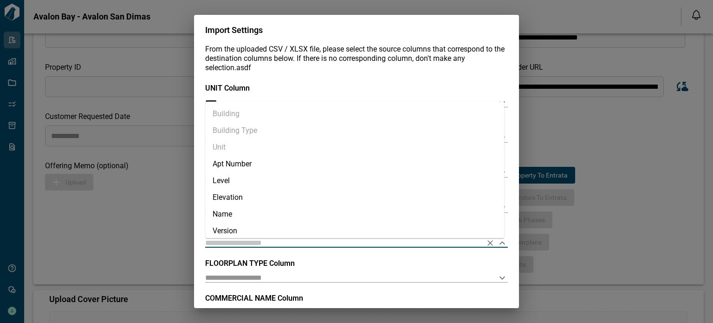
click at [221, 238] on input "text" at bounding box center [341, 242] width 273 height 9
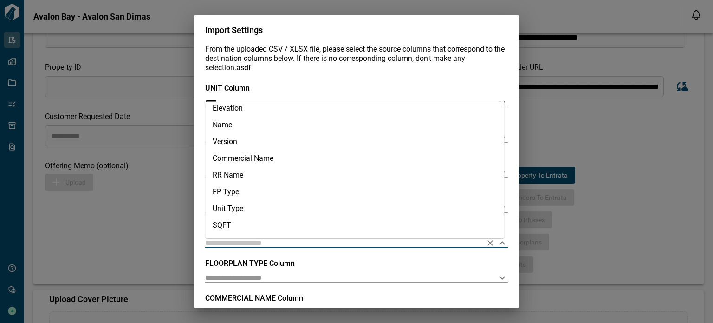
scroll to position [93, 0]
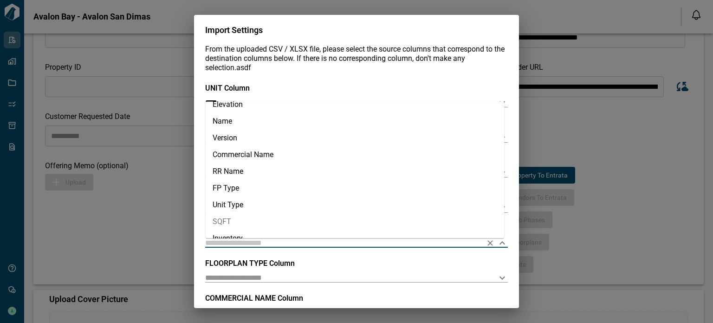
click at [236, 245] on input "text" at bounding box center [341, 242] width 273 height 9
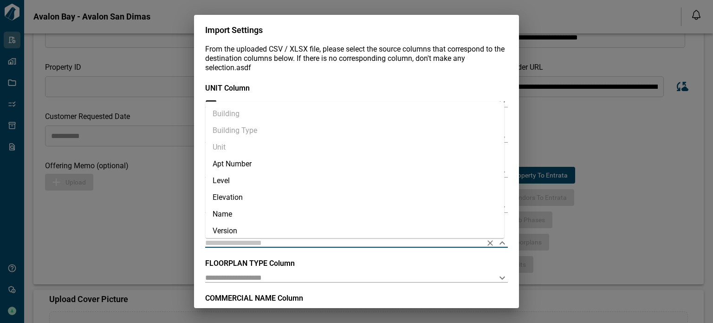
click at [236, 245] on input "text" at bounding box center [341, 242] width 273 height 9
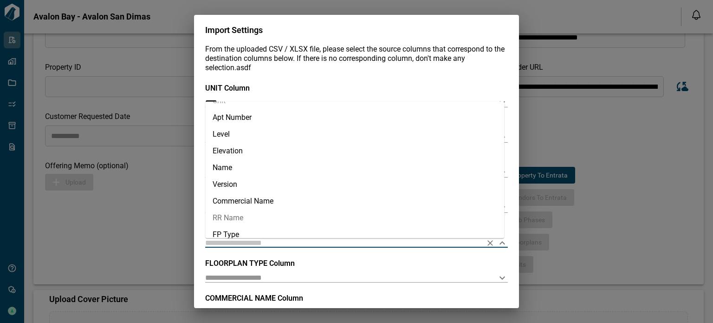
click at [250, 214] on li "RR Name" at bounding box center [354, 217] width 299 height 17
type input "*******"
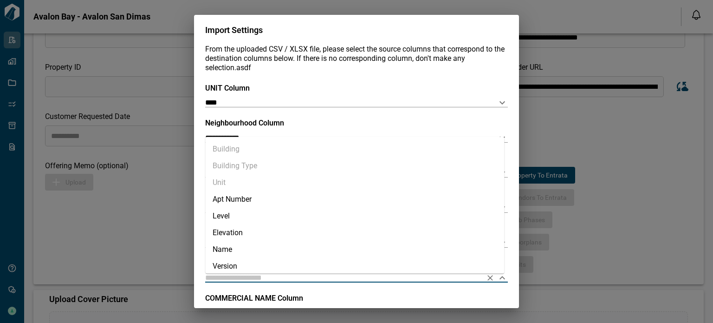
click at [235, 276] on input "text" at bounding box center [341, 277] width 273 height 9
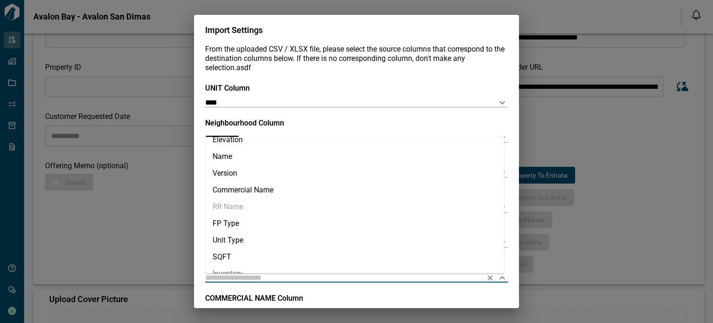
click at [237, 282] on div at bounding box center [356, 277] width 303 height 9
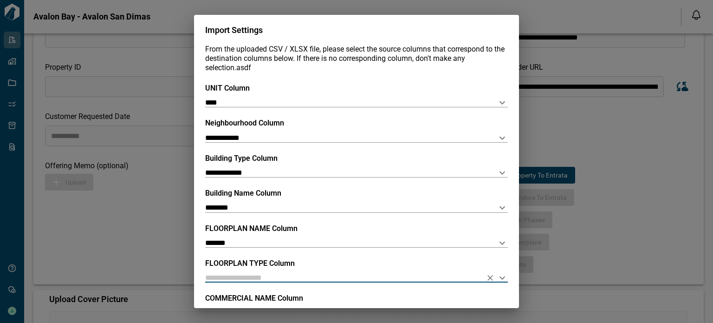
click at [235, 277] on input "text" at bounding box center [341, 277] width 273 height 9
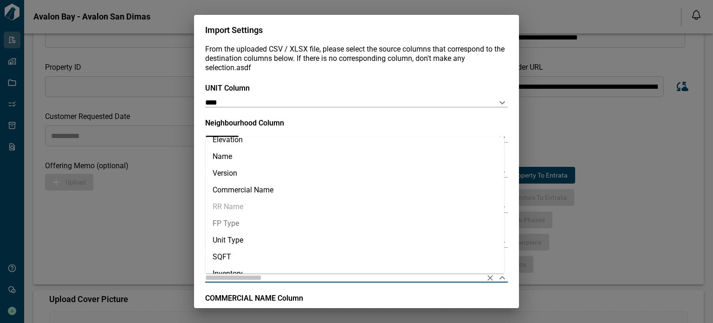
click at [242, 228] on li "FP Type" at bounding box center [354, 223] width 299 height 17
type input "*******"
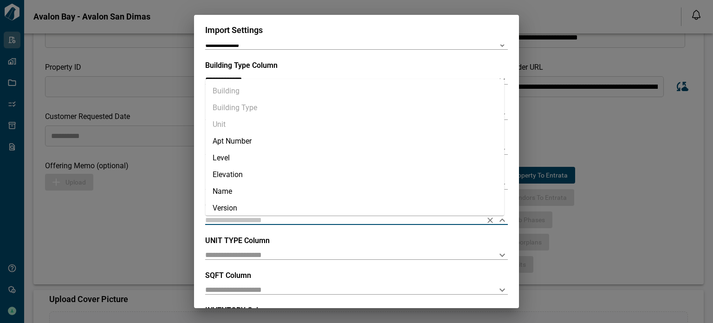
click at [245, 216] on input "text" at bounding box center [341, 219] width 273 height 9
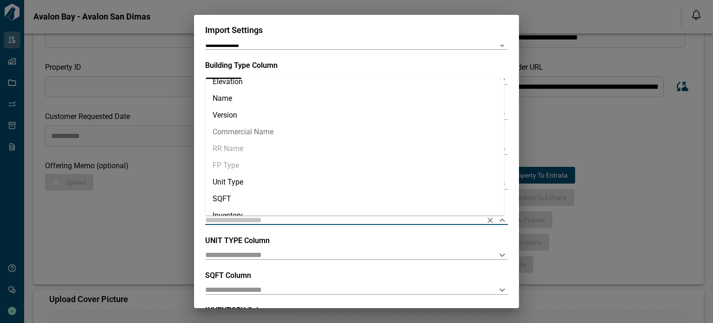
click at [255, 128] on li "Commercial Name" at bounding box center [354, 132] width 299 height 17
type input "**********"
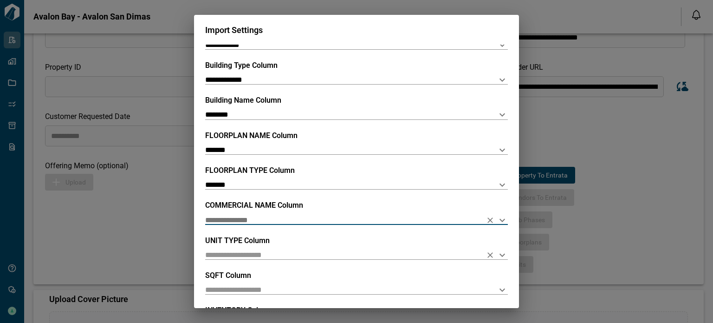
click at [250, 256] on input "text" at bounding box center [341, 254] width 273 height 9
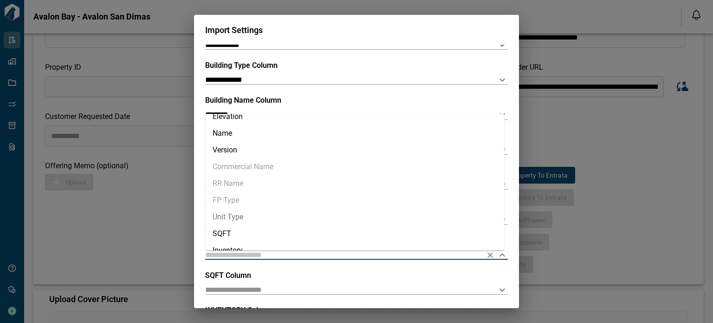
click at [245, 218] on li "Unit Type" at bounding box center [354, 217] width 299 height 17
type input "*********"
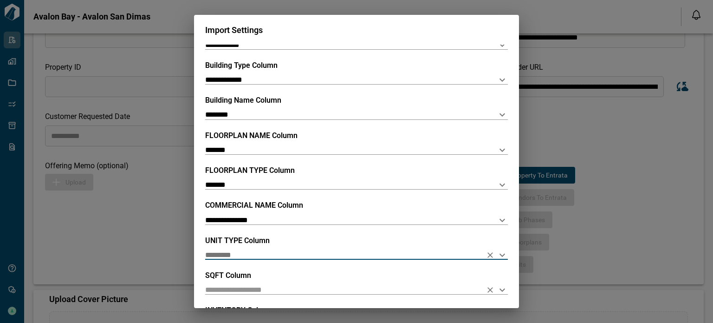
click at [235, 286] on input "text" at bounding box center [341, 289] width 273 height 9
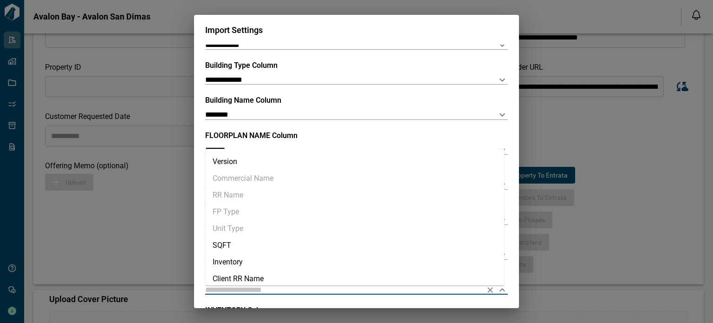
scroll to position [139, 0]
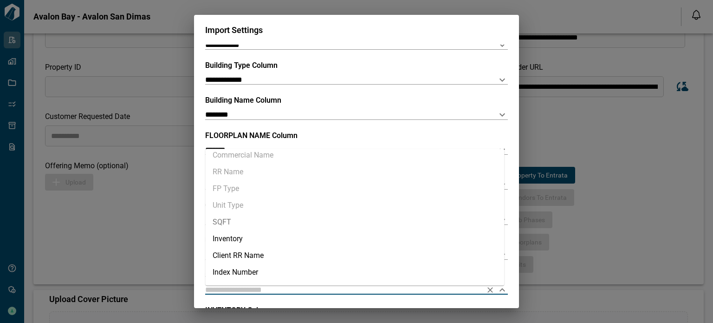
click at [248, 220] on li "SQFT" at bounding box center [354, 222] width 299 height 17
type input "****"
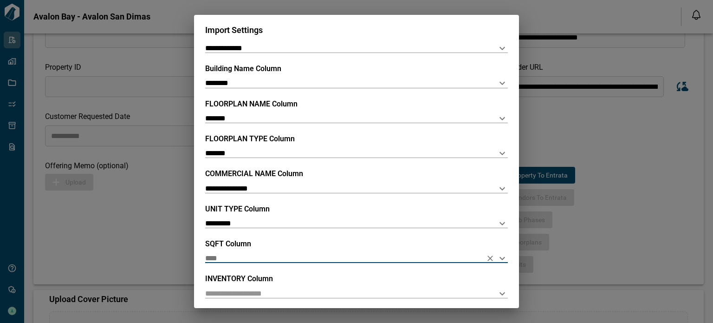
scroll to position [165, 0]
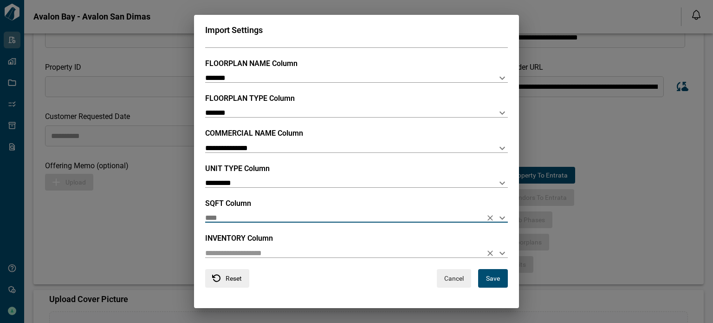
click at [277, 255] on input "text" at bounding box center [341, 252] width 273 height 9
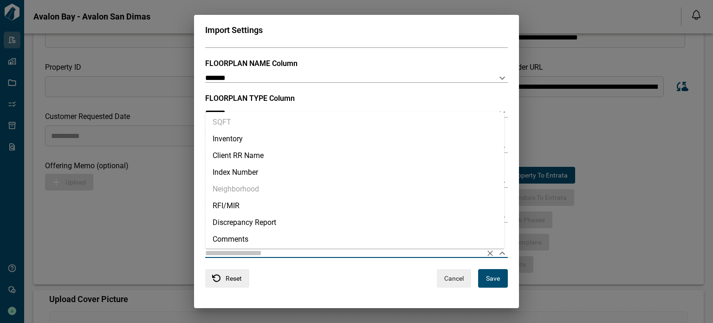
scroll to position [205, 0]
click at [256, 137] on li "Inventory" at bounding box center [354, 136] width 299 height 17
type input "*********"
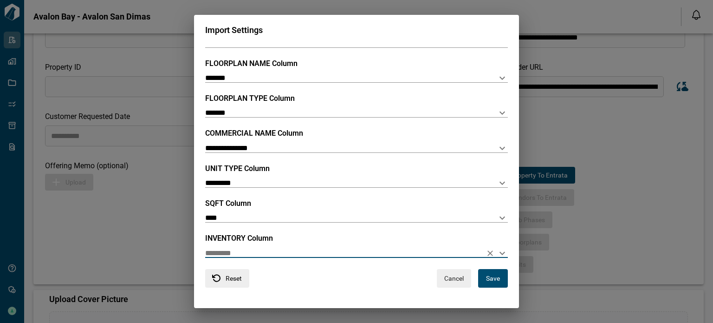
click at [482, 282] on button "Save" at bounding box center [493, 278] width 30 height 19
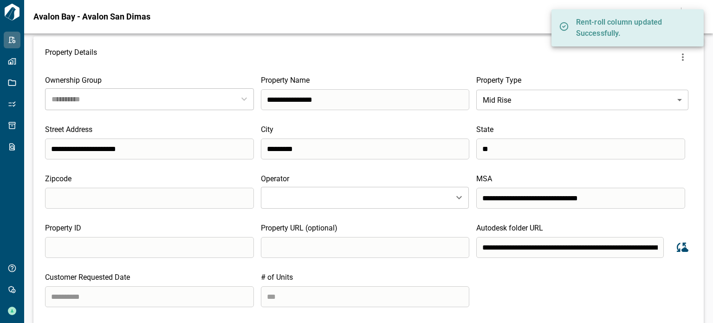
scroll to position [93, 0]
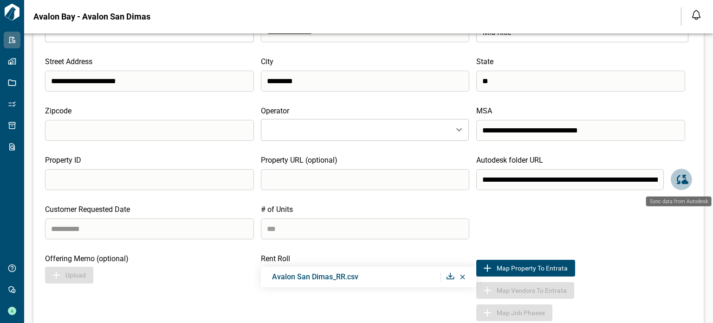
click at [680, 185] on icon "Sync data from Autodesk" at bounding box center [682, 179] width 14 height 14
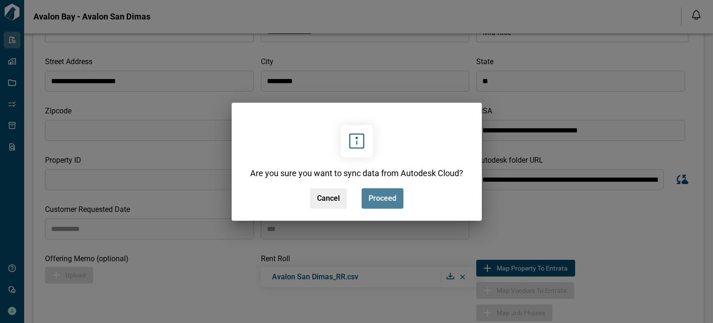
click at [385, 192] on button "Proceed" at bounding box center [383, 198] width 42 height 20
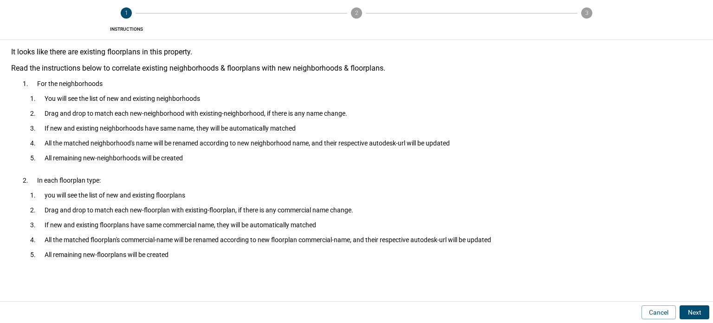
click at [683, 314] on button "Next" at bounding box center [695, 312] width 30 height 14
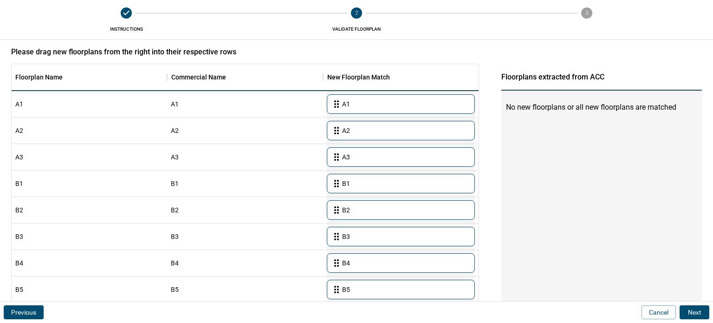
click at [683, 314] on button "Next" at bounding box center [695, 312] width 30 height 14
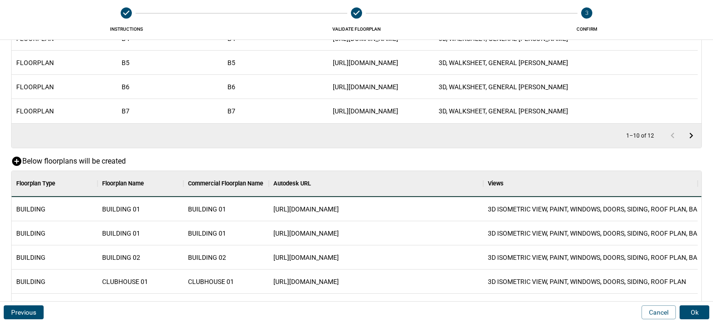
scroll to position [292, 0]
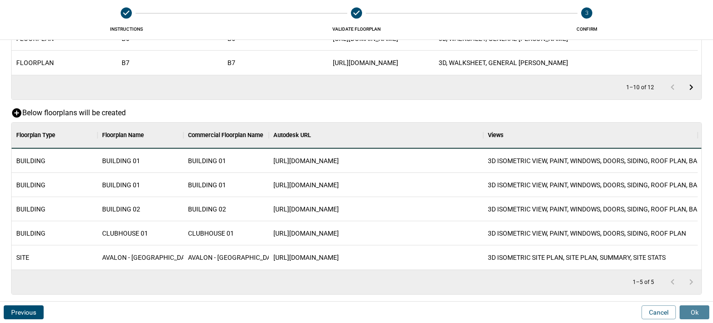
click at [692, 312] on button "Ok" at bounding box center [695, 312] width 30 height 14
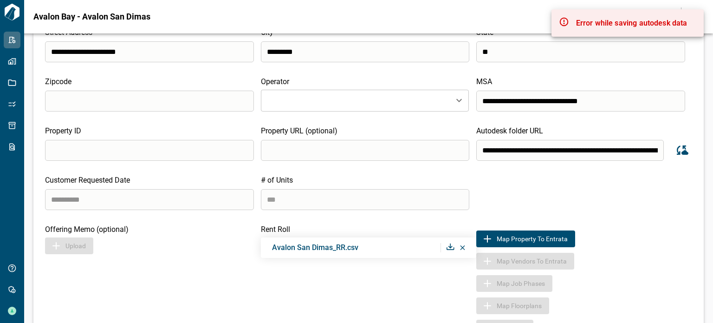
scroll to position [0, 0]
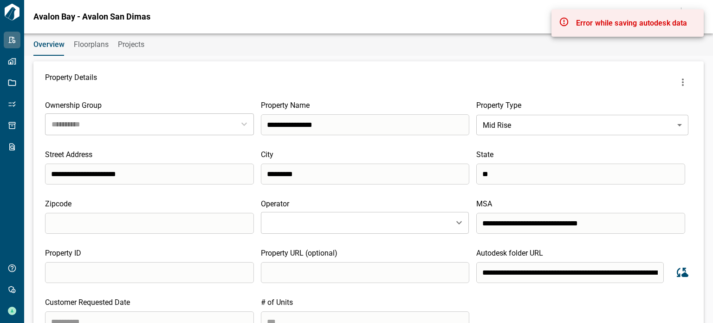
click at [87, 42] on span "Floorplans" at bounding box center [91, 44] width 35 height 9
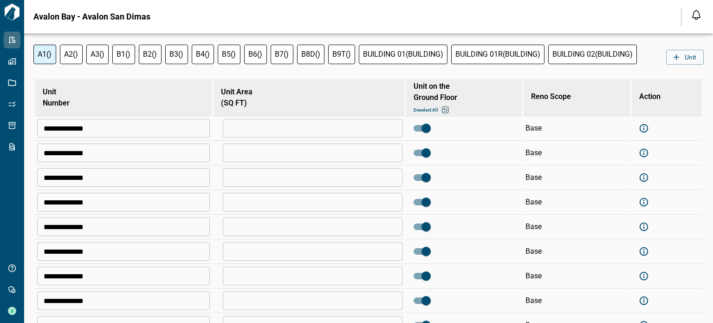
scroll to position [1334, 0]
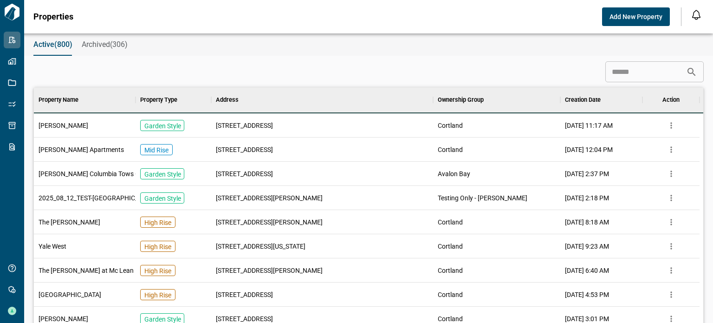
scroll to position [7, 4]
click at [609, 77] on input at bounding box center [646, 72] width 81 height 19
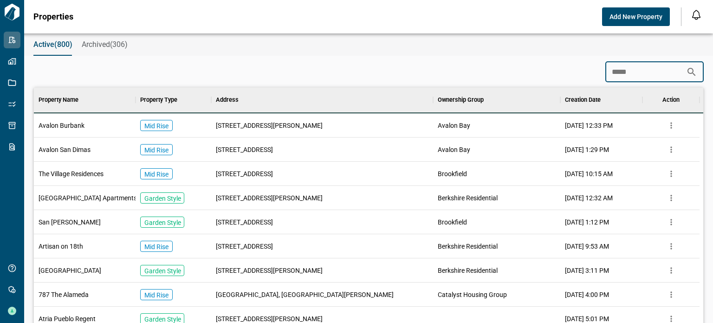
scroll to position [43, 666]
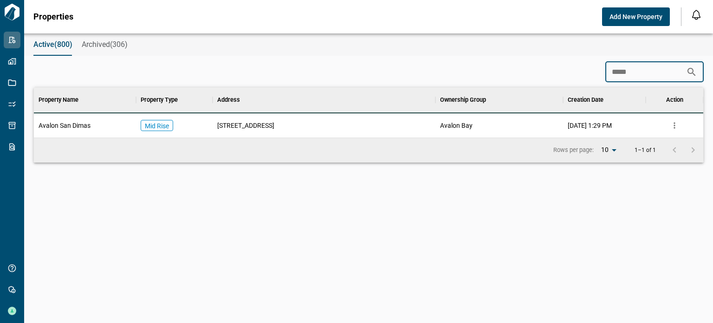
type input "*****"
click at [307, 134] on div "[STREET_ADDRESS]" at bounding box center [324, 125] width 223 height 24
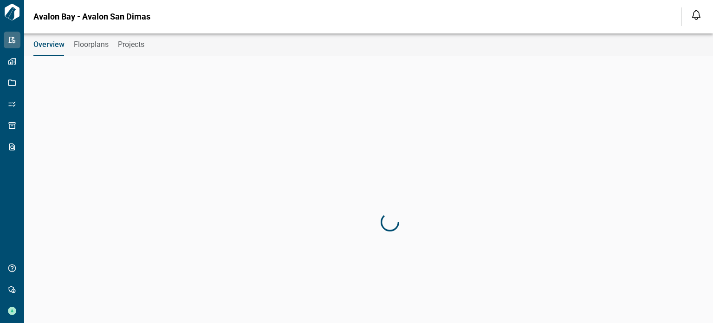
type input "**********"
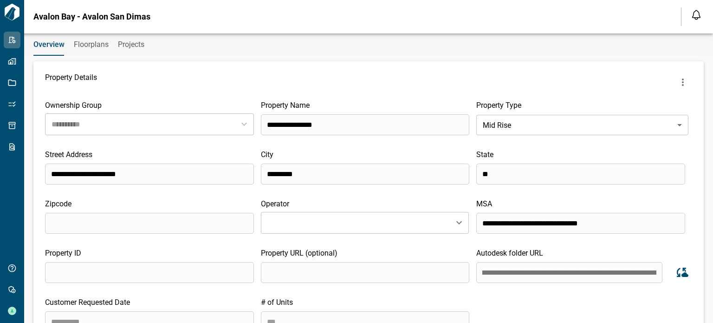
scroll to position [0, 506]
drag, startPoint x: 479, startPoint y: 274, endPoint x: 749, endPoint y: 282, distance: 270.0
click at [713, 282] on html "**********" at bounding box center [356, 161] width 713 height 323
drag, startPoint x: 479, startPoint y: 273, endPoint x: 710, endPoint y: 272, distance: 230.8
click at [709, 272] on div "**********" at bounding box center [356, 177] width 713 height 289
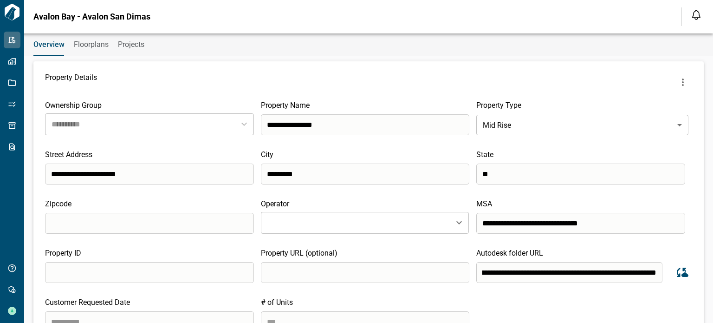
scroll to position [0, 0]
click at [548, 82] on div "Property Details" at bounding box center [368, 82] width 647 height 19
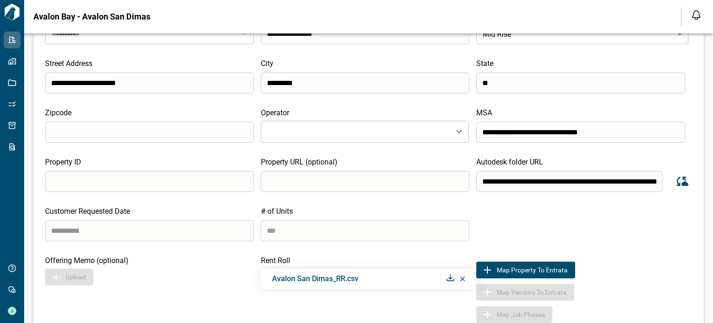
scroll to position [93, 0]
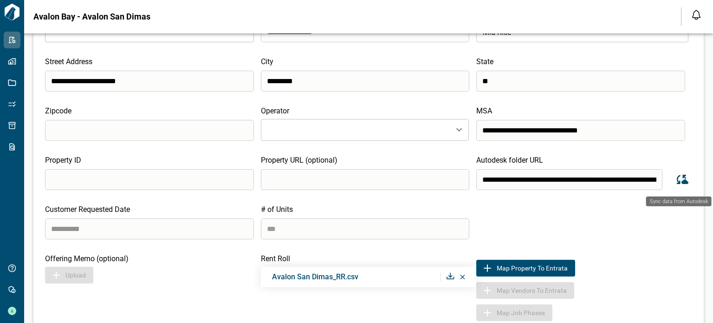
click at [675, 180] on icon "Sync data from Autodesk" at bounding box center [682, 179] width 14 height 14
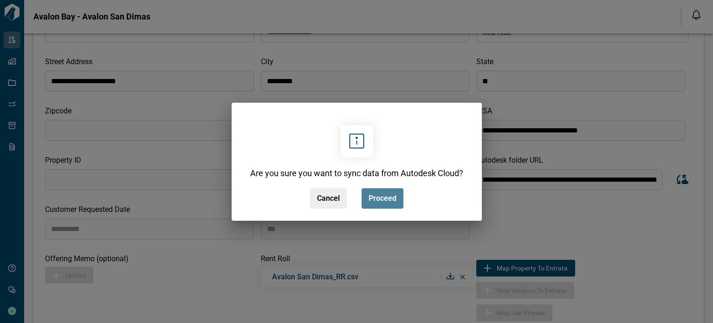
click at [384, 195] on span "Proceed" at bounding box center [383, 198] width 28 height 9
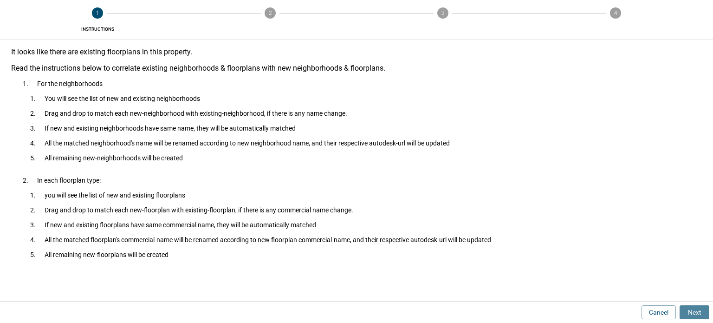
click at [689, 312] on button "Next" at bounding box center [695, 312] width 30 height 14
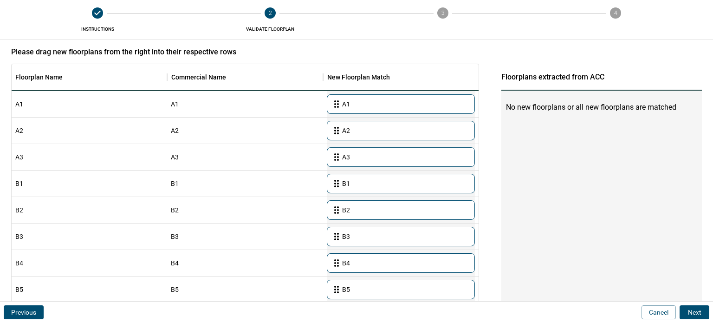
click at [691, 311] on button "Next" at bounding box center [695, 312] width 30 height 14
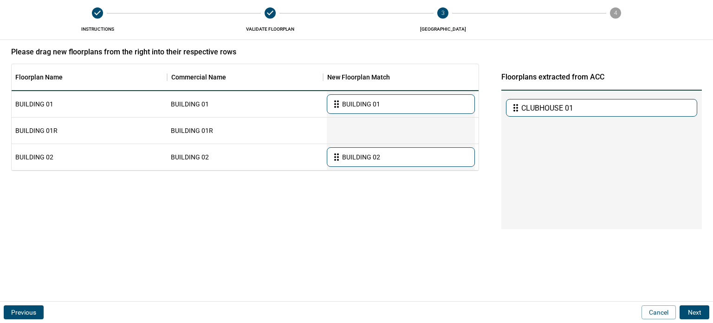
click at [691, 311] on button "Next" at bounding box center [695, 312] width 30 height 14
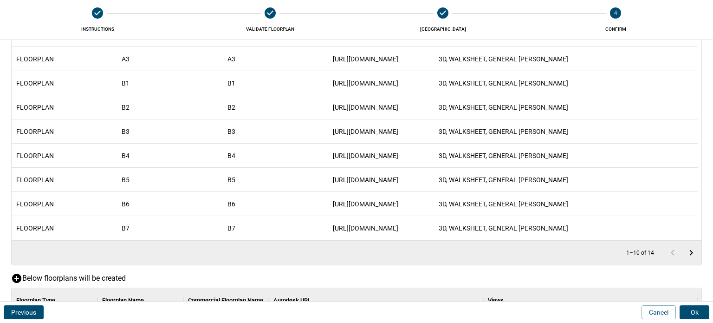
scroll to position [219, 0]
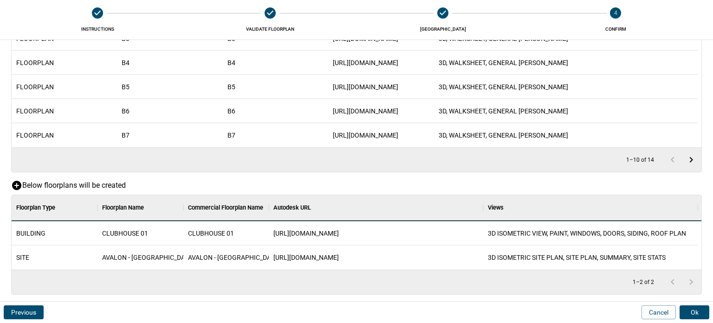
click at [694, 307] on button "Ok" at bounding box center [695, 312] width 30 height 14
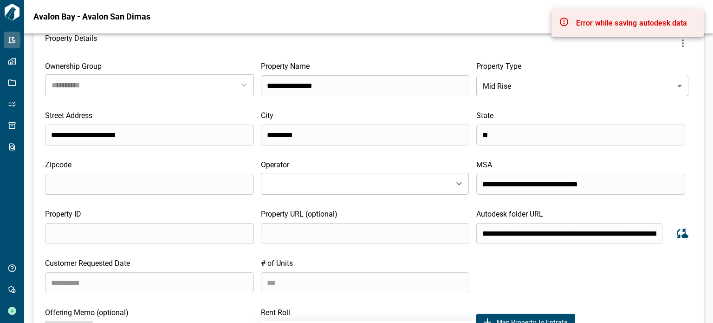
scroll to position [0, 0]
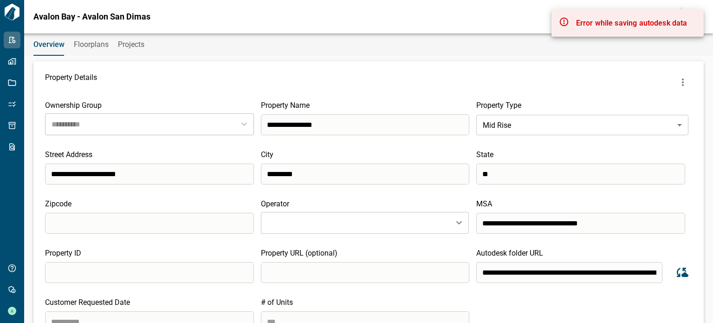
click at [77, 44] on span "Floorplans" at bounding box center [91, 44] width 35 height 9
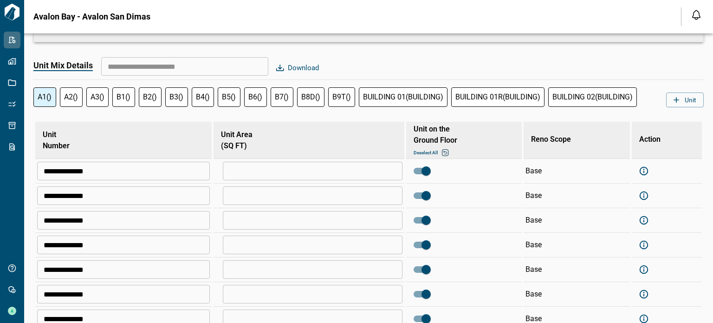
scroll to position [975, 0]
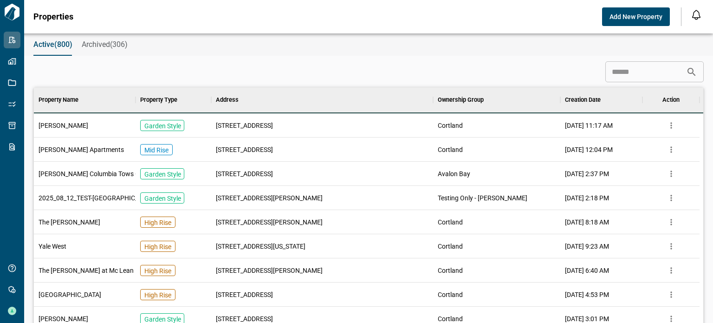
scroll to position [7, 4]
click at [609, 71] on input at bounding box center [646, 72] width 81 height 19
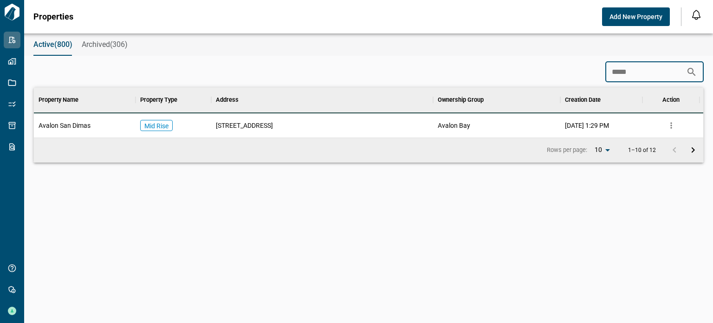
scroll to position [43, 666]
type input "*****"
click at [338, 123] on div "[STREET_ADDRESS]" at bounding box center [324, 125] width 223 height 24
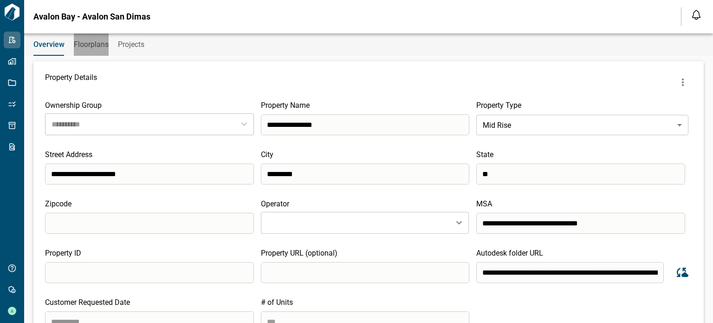
click at [82, 42] on span "Floorplans" at bounding box center [91, 44] width 35 height 9
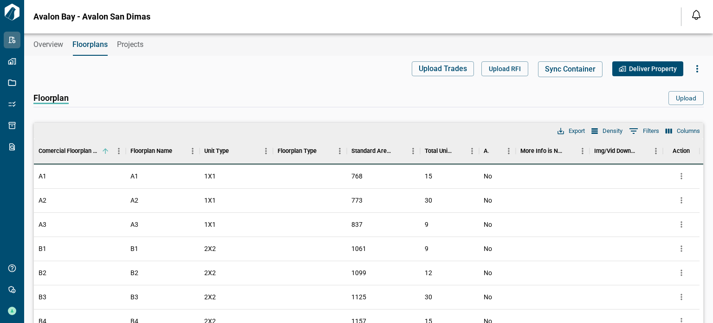
click at [54, 46] on span "Overview" at bounding box center [48, 44] width 30 height 9
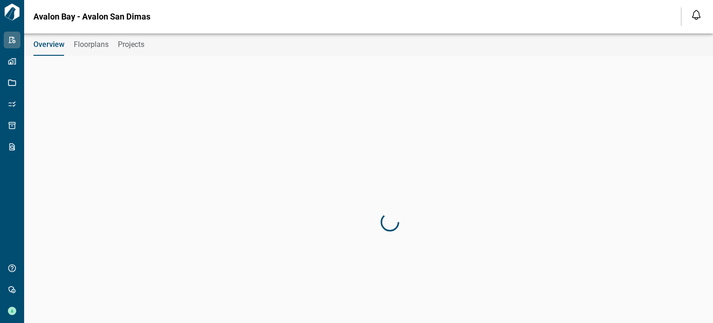
type input "**********"
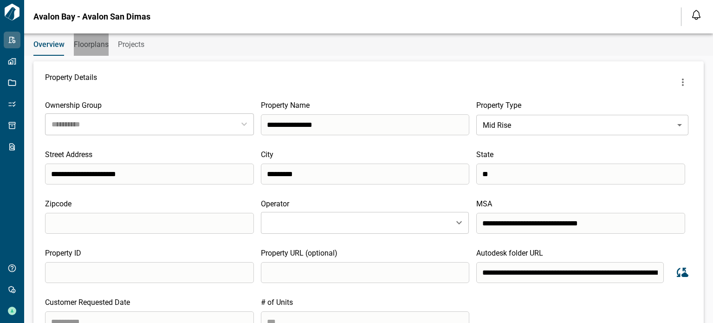
click at [96, 42] on span "Floorplans" at bounding box center [91, 44] width 35 height 9
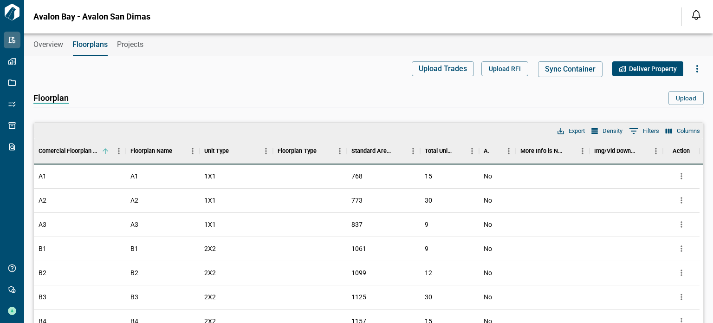
click at [56, 43] on span "Overview" at bounding box center [48, 44] width 30 height 9
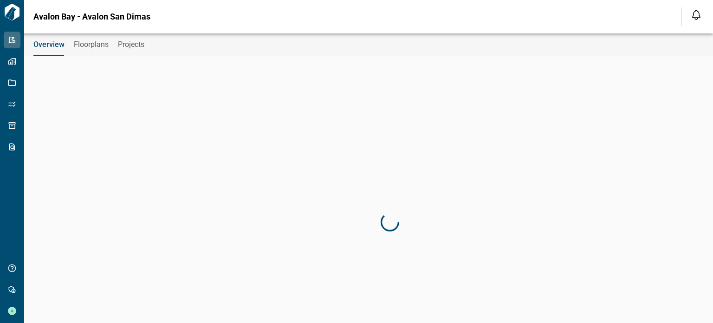
type input "**********"
